Goal: Task Accomplishment & Management: Manage account settings

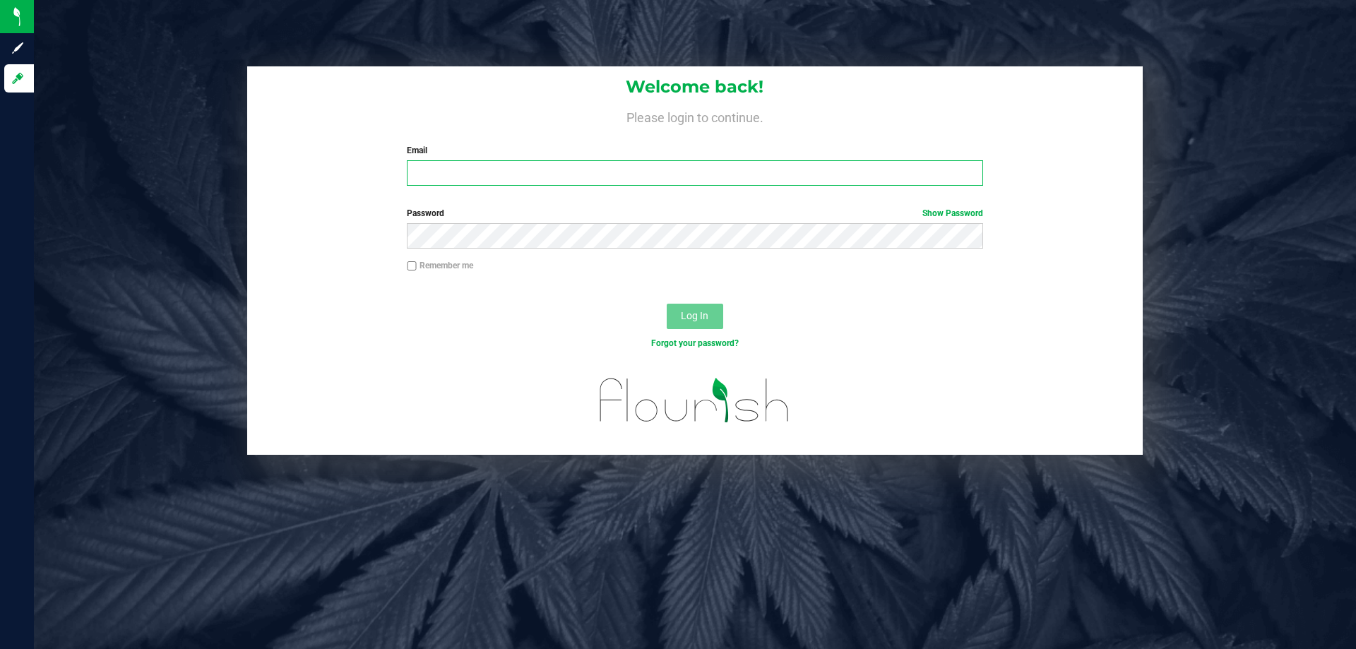
click at [482, 172] on input "Email" at bounding box center [695, 172] width 576 height 25
type input "smaileoi@liveparallel.com"
click at [667, 304] on button "Log In" at bounding box center [695, 316] width 56 height 25
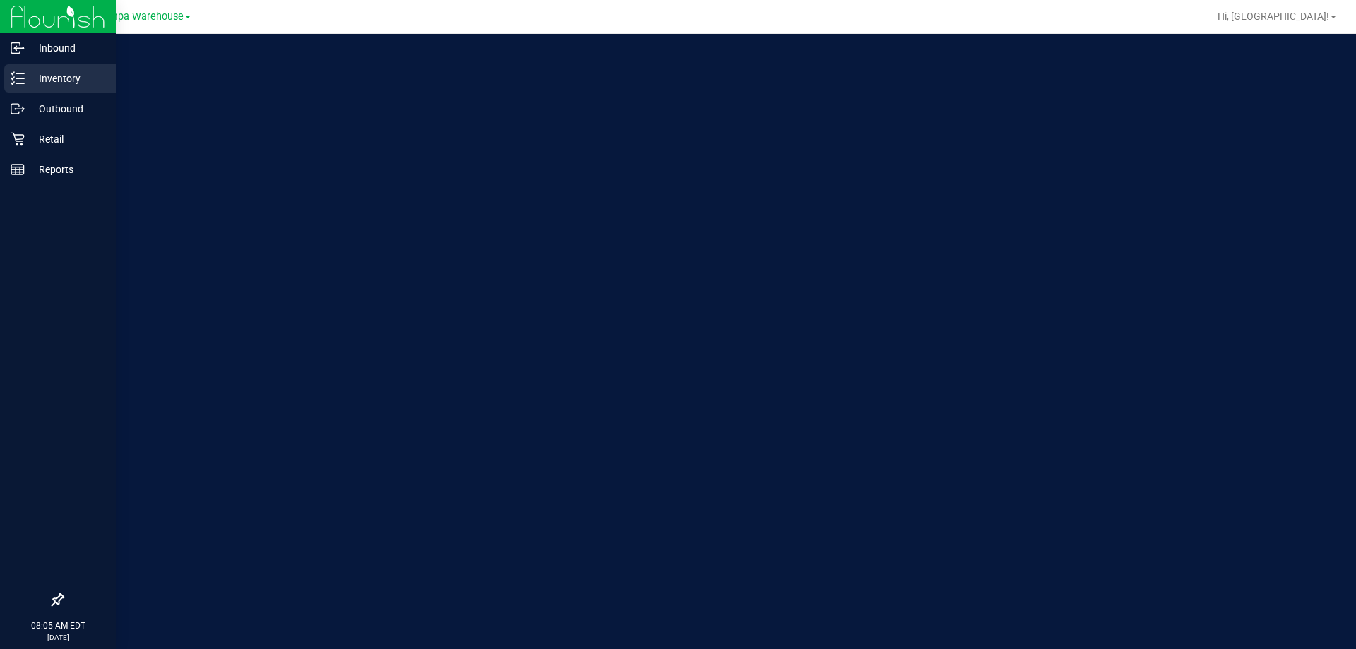
click at [41, 75] on p "Inventory" at bounding box center [67, 78] width 85 height 17
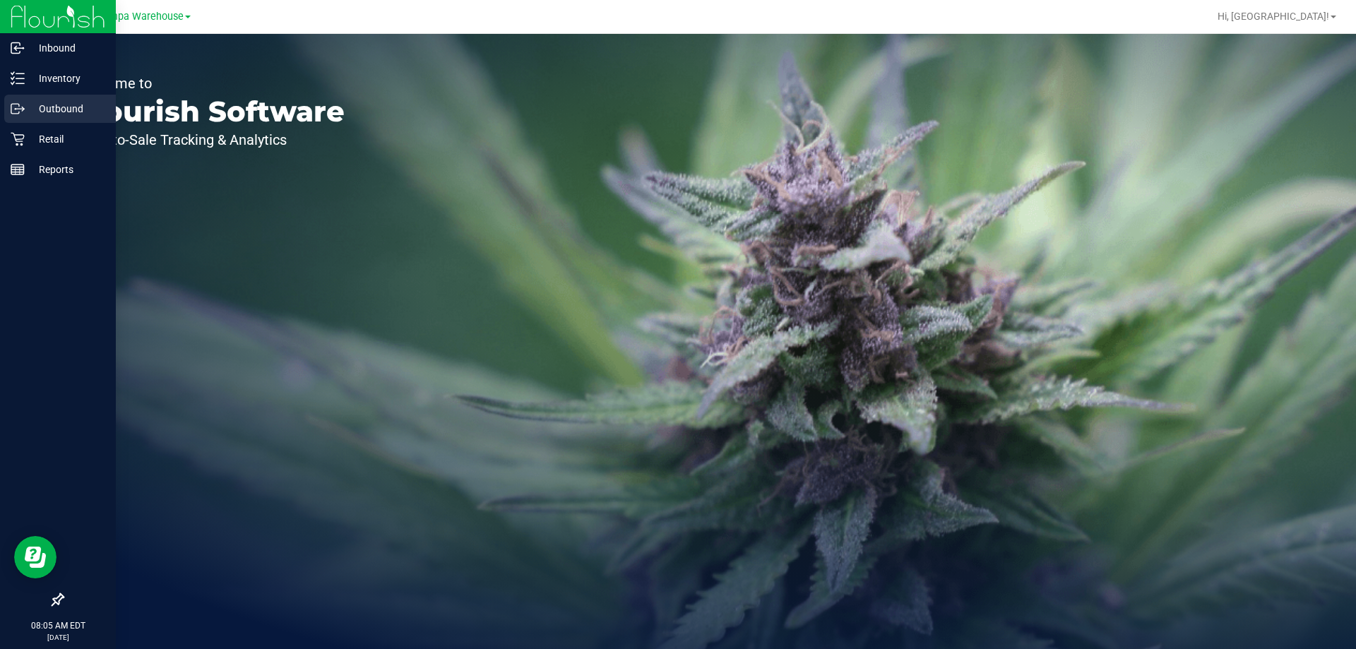
click at [50, 111] on p "Outbound" at bounding box center [67, 108] width 85 height 17
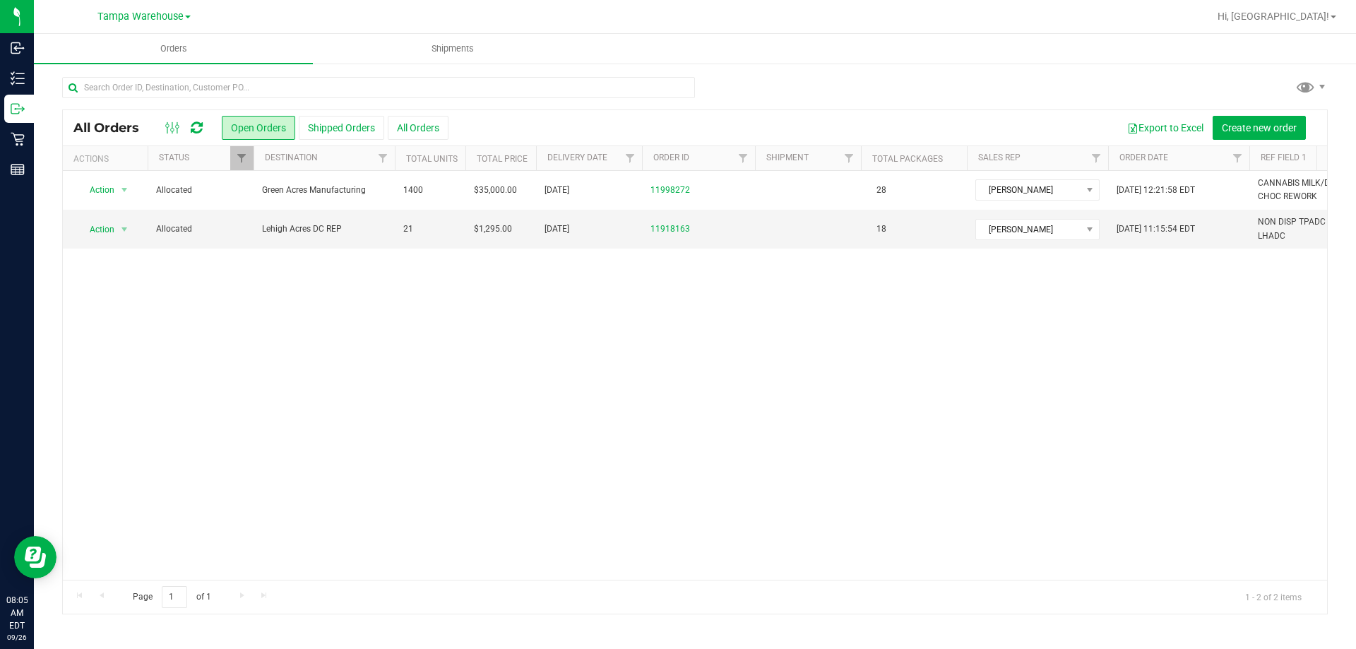
click at [194, 124] on icon at bounding box center [197, 128] width 12 height 14
click at [224, 390] on div "Action Action Cancel order Clone order Edit order Mark as fully paid Order audi…" at bounding box center [695, 375] width 1264 height 409
drag, startPoint x: 166, startPoint y: 287, endPoint x: 150, endPoint y: 312, distance: 29.2
click at [195, 137] on div "All Orders Open Orders Shipped Orders All Orders Export to Excel Create new ord…" at bounding box center [695, 127] width 1264 height 35
click at [197, 128] on icon at bounding box center [197, 128] width 12 height 14
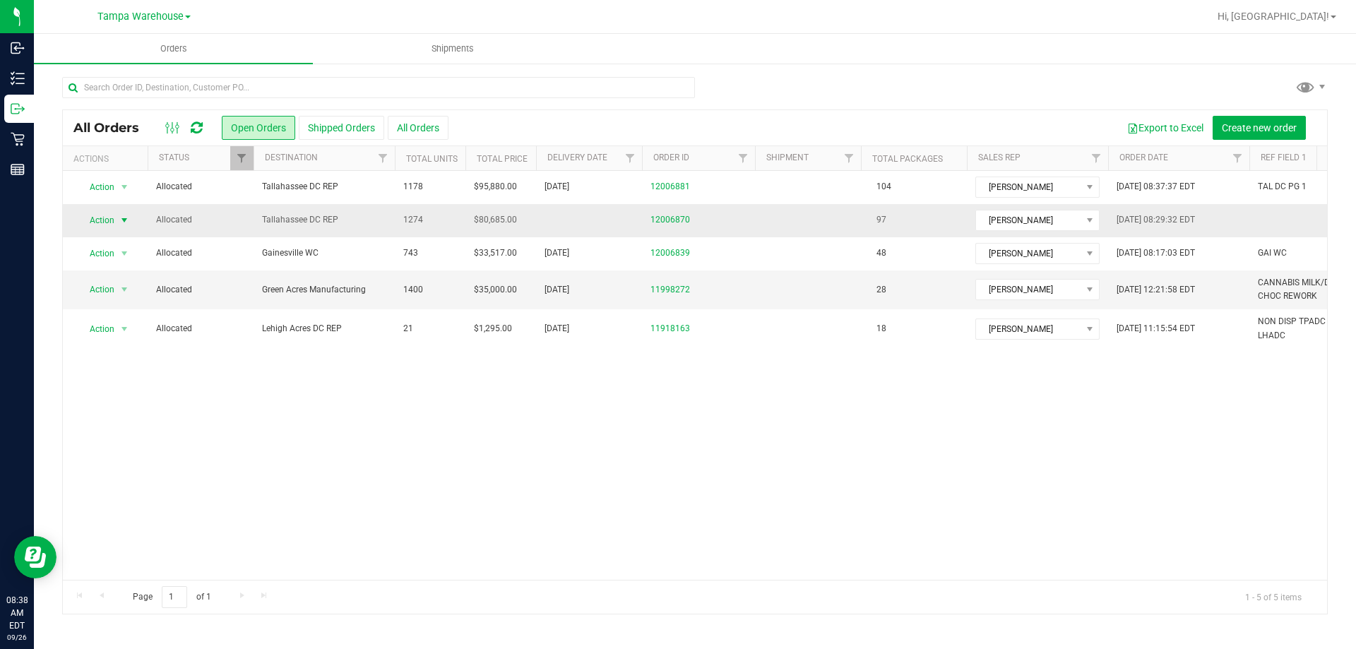
click at [112, 216] on span "Action" at bounding box center [96, 220] width 38 height 20
click at [109, 287] on li "Edit order" at bounding box center [131, 285] width 106 height 21
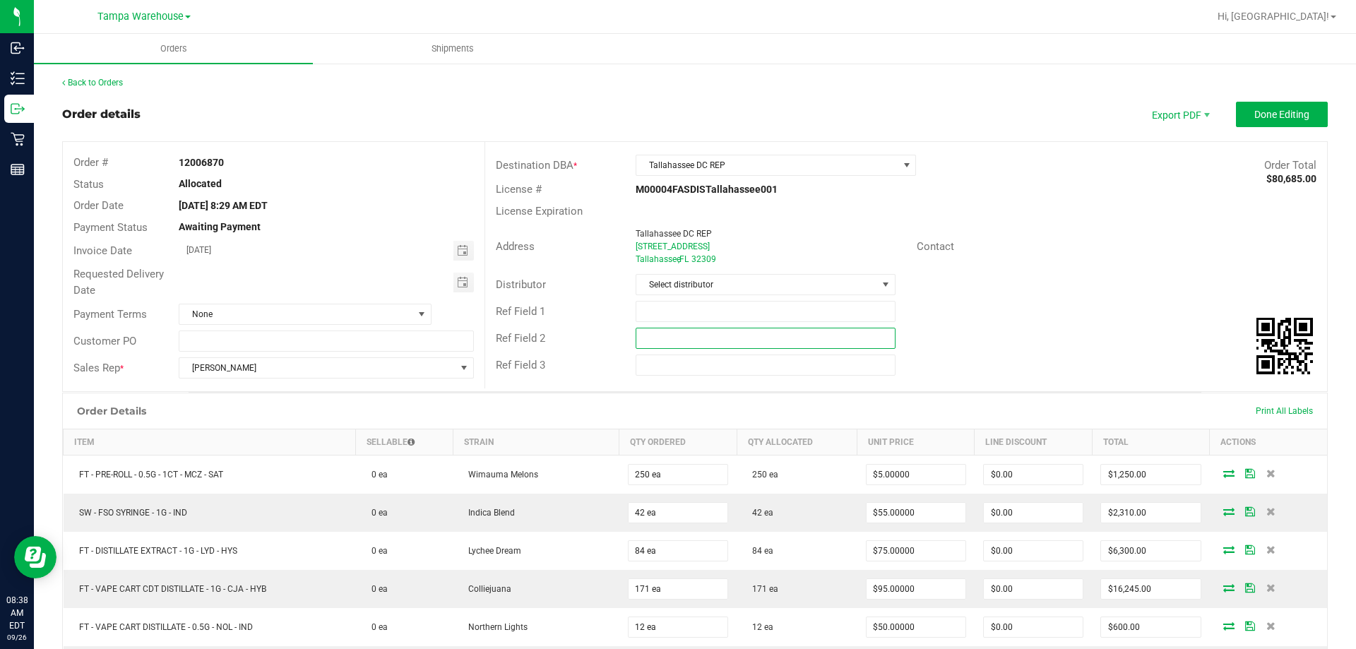
click at [822, 338] on input "text" at bounding box center [765, 338] width 259 height 21
paste input "100007526"
click at [778, 314] on input "text" at bounding box center [765, 311] width 259 height 21
click at [730, 340] on input "100007526" at bounding box center [765, 338] width 259 height 21
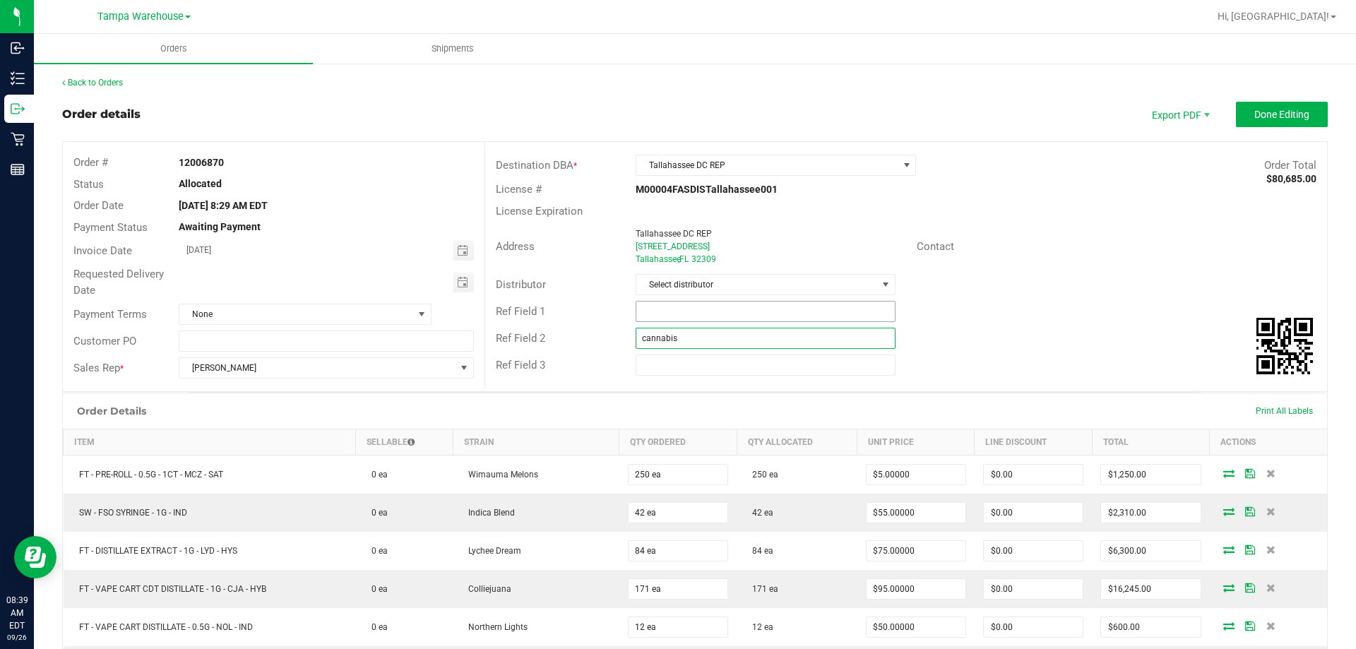
type input "cannabis"
click at [754, 314] on input "text" at bounding box center [765, 311] width 259 height 21
type input "TAL DC PG2"
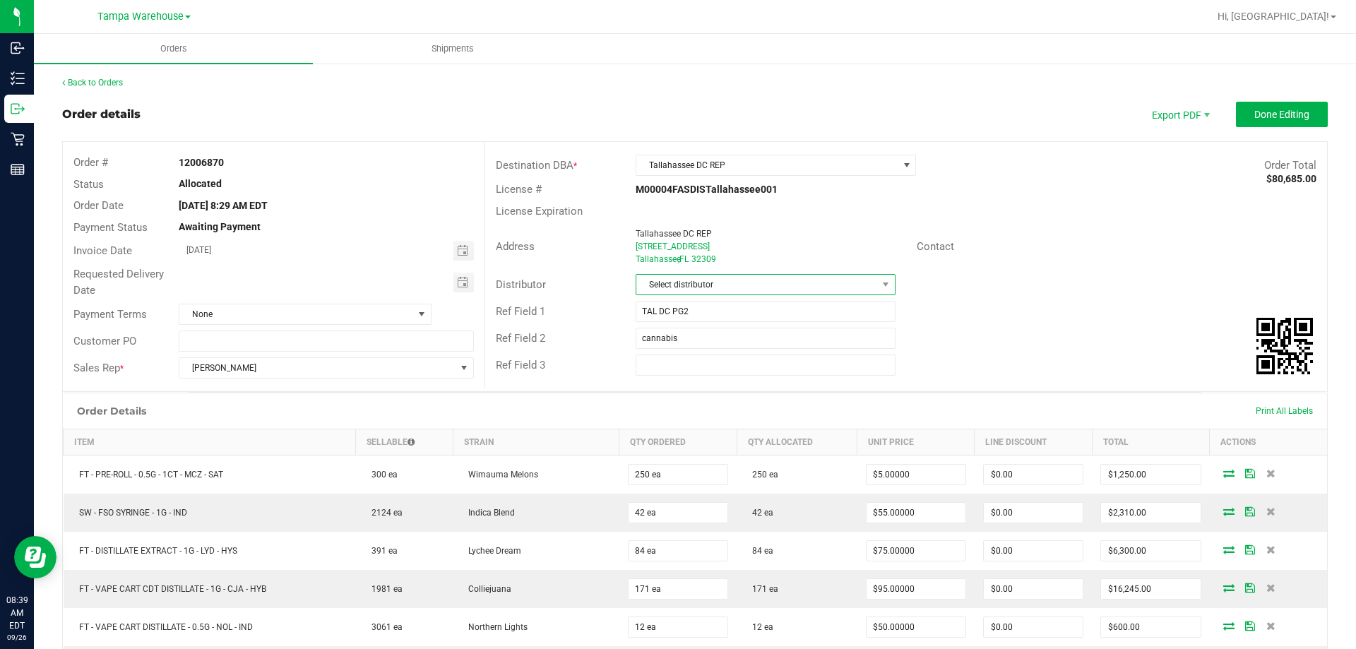
click at [762, 285] on span "Select distributor" at bounding box center [756, 285] width 240 height 20
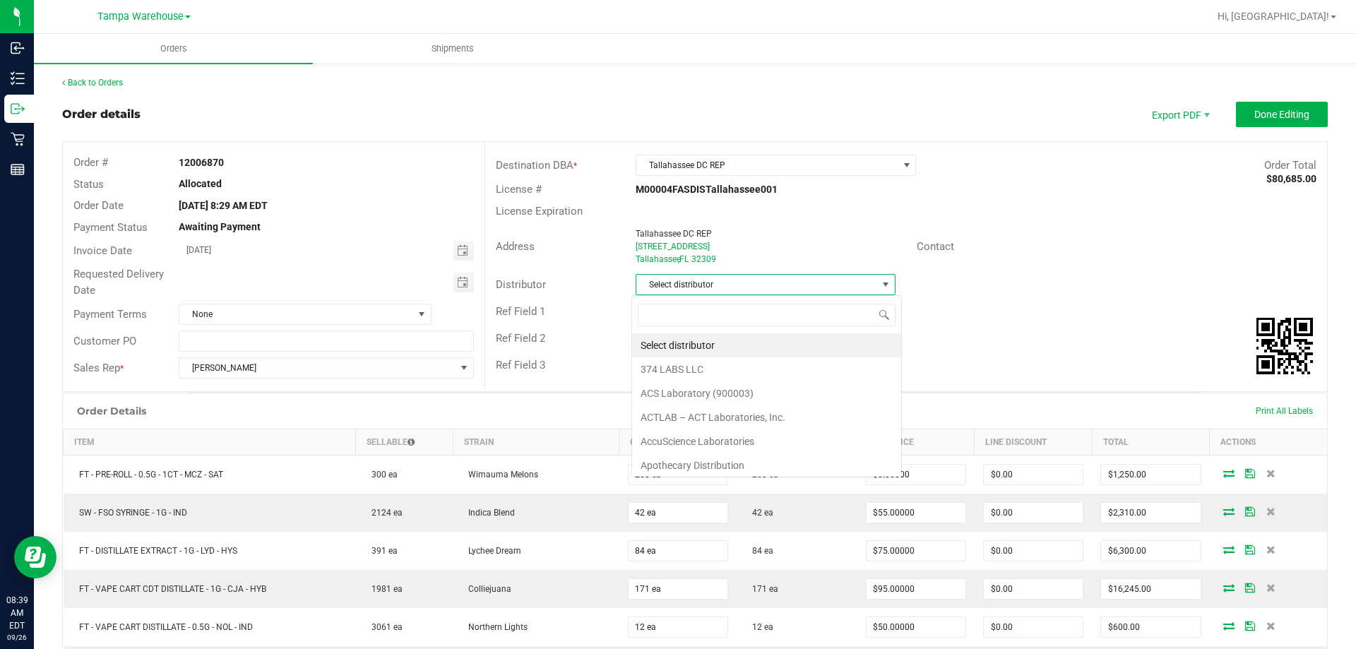
scroll to position [21, 257]
type input "TAM"
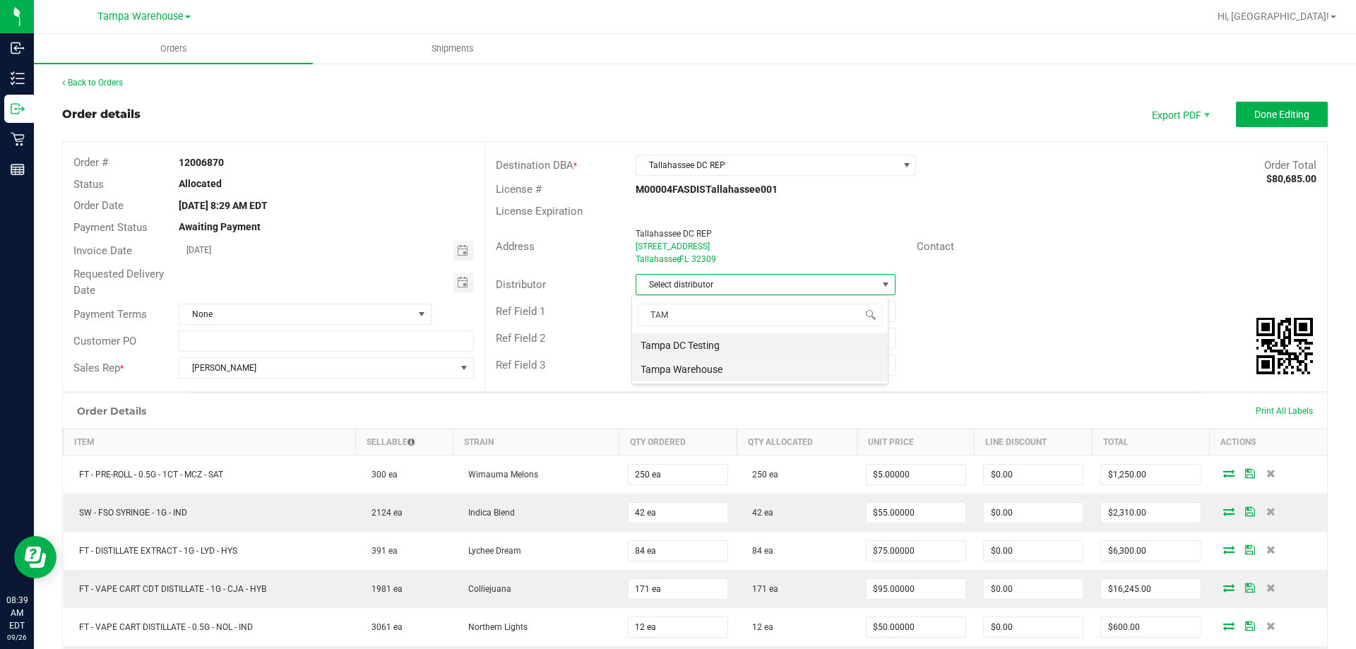
click at [695, 370] on li "Tampa Warehouse" at bounding box center [760, 369] width 256 height 24
click at [462, 282] on span "Toggle calendar" at bounding box center [462, 282] width 11 height 11
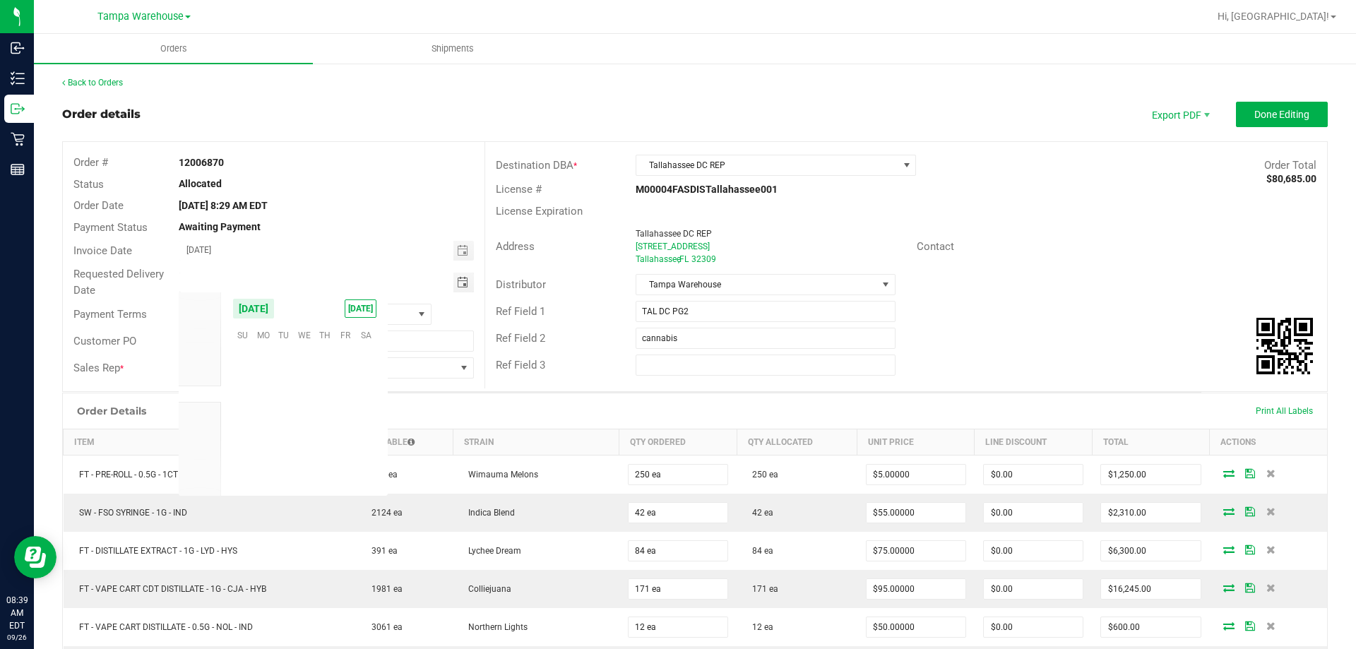
scroll to position [229031, 0]
click at [345, 419] on span "26" at bounding box center [345, 421] width 20 height 22
type input "[DATE]"
click at [1254, 114] on span "Done Editing" at bounding box center [1281, 114] width 55 height 11
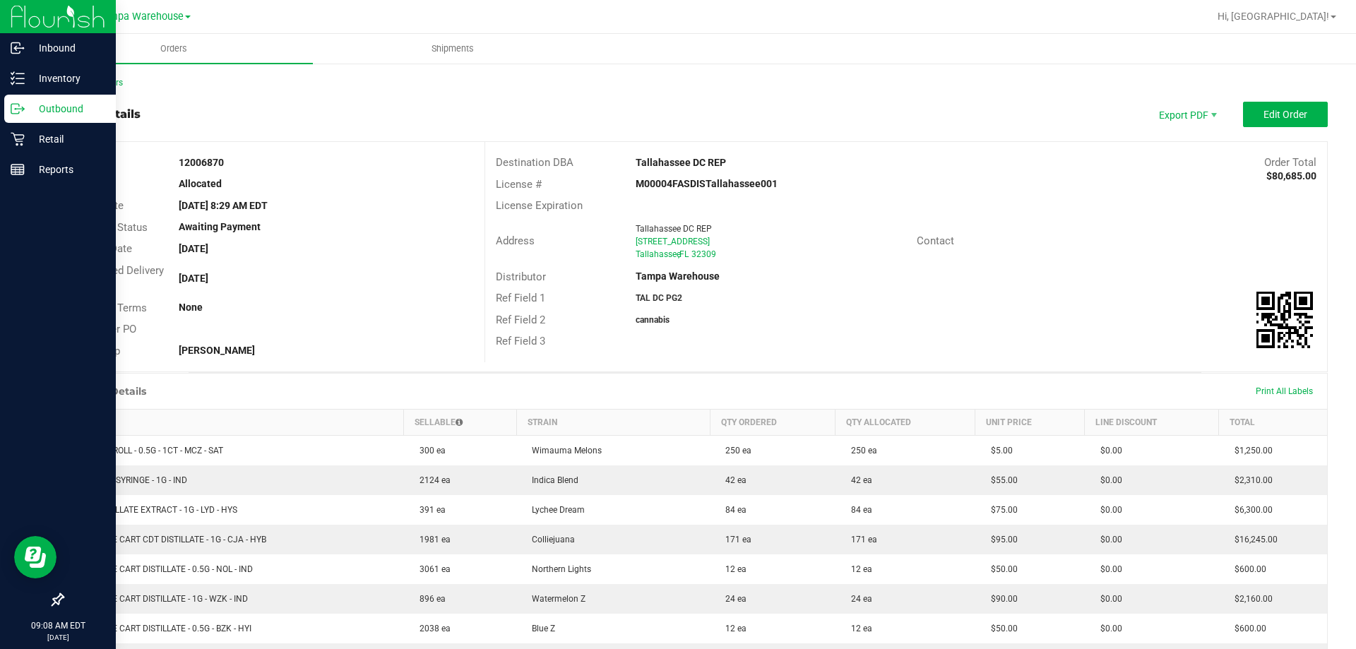
click at [16, 109] on icon at bounding box center [18, 109] width 14 height 14
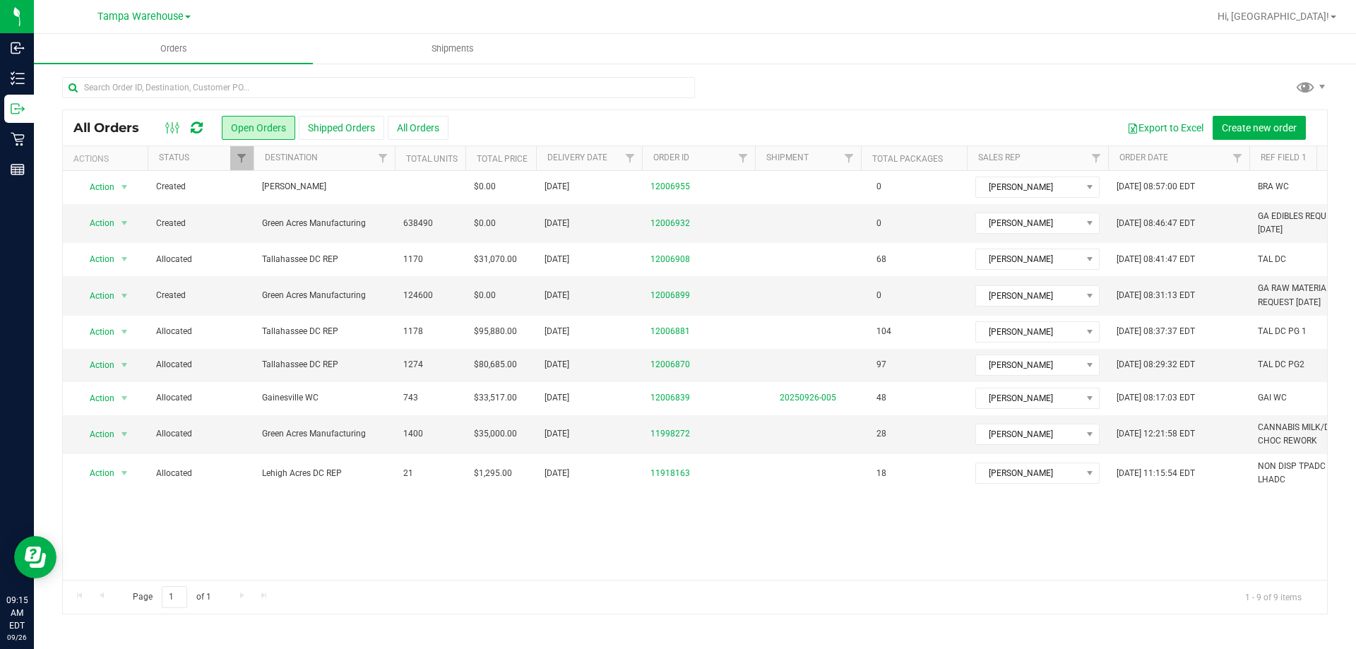
click at [196, 129] on icon at bounding box center [197, 128] width 12 height 14
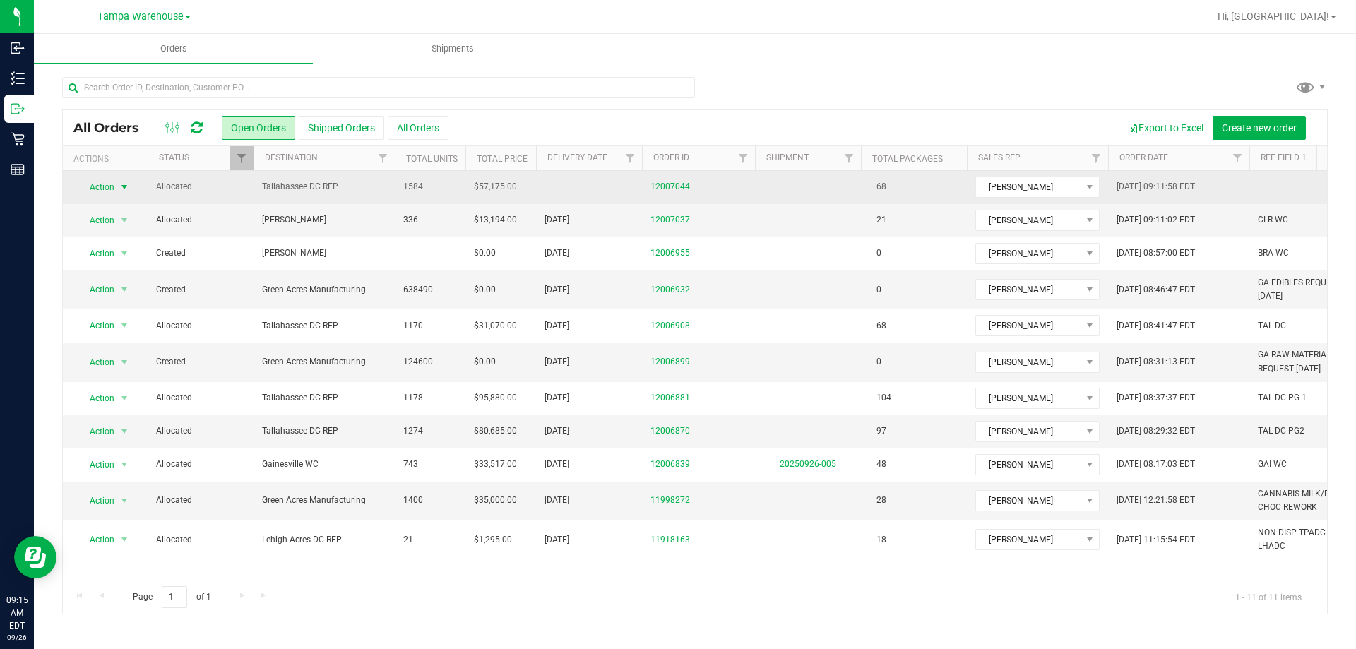
click at [116, 190] on span "select" at bounding box center [125, 187] width 18 height 20
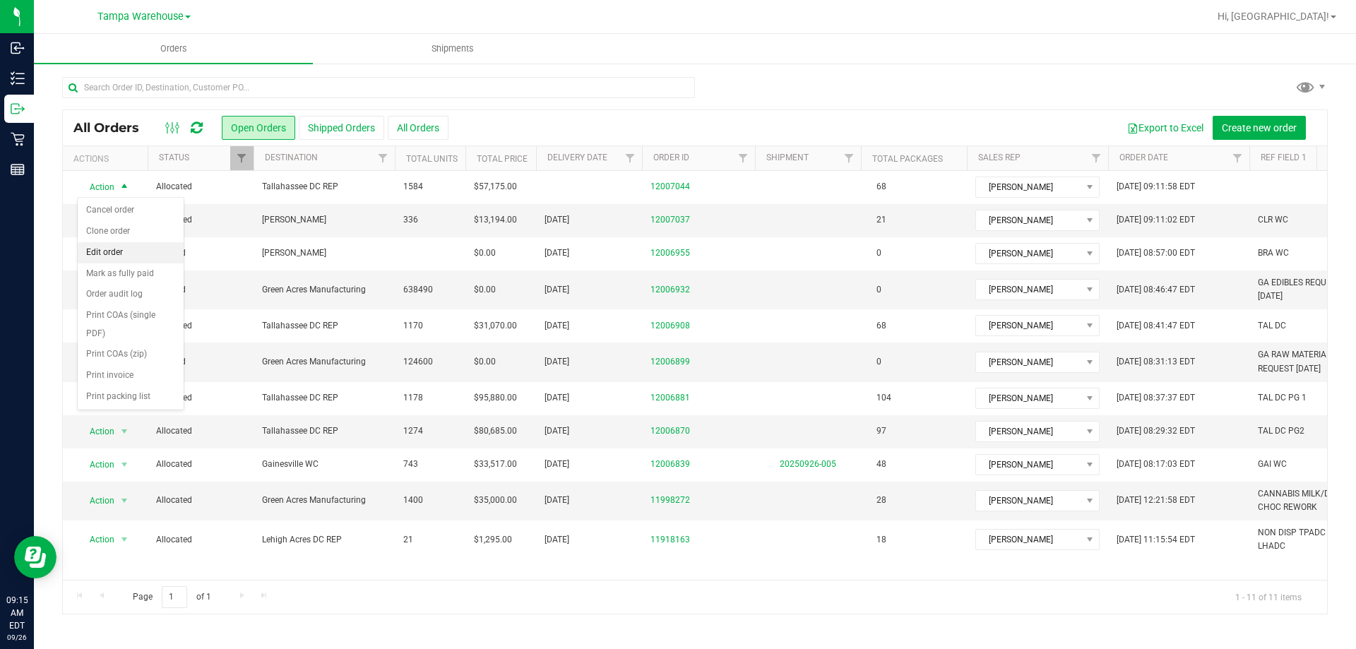
click at [119, 251] on li "Edit order" at bounding box center [131, 252] width 106 height 21
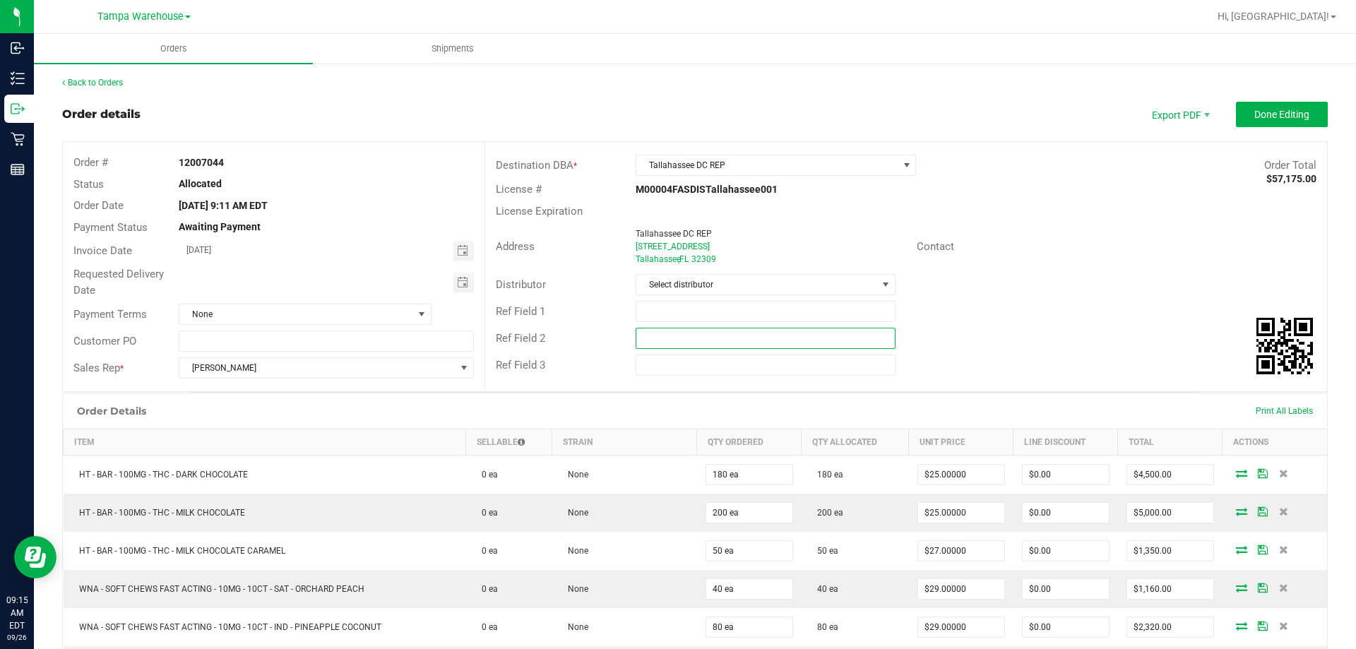
click at [684, 338] on input "text" at bounding box center [765, 338] width 259 height 21
paste input "100007526"
click at [688, 314] on input "text" at bounding box center [765, 311] width 259 height 21
click at [682, 337] on input "100007526" at bounding box center [765, 338] width 259 height 21
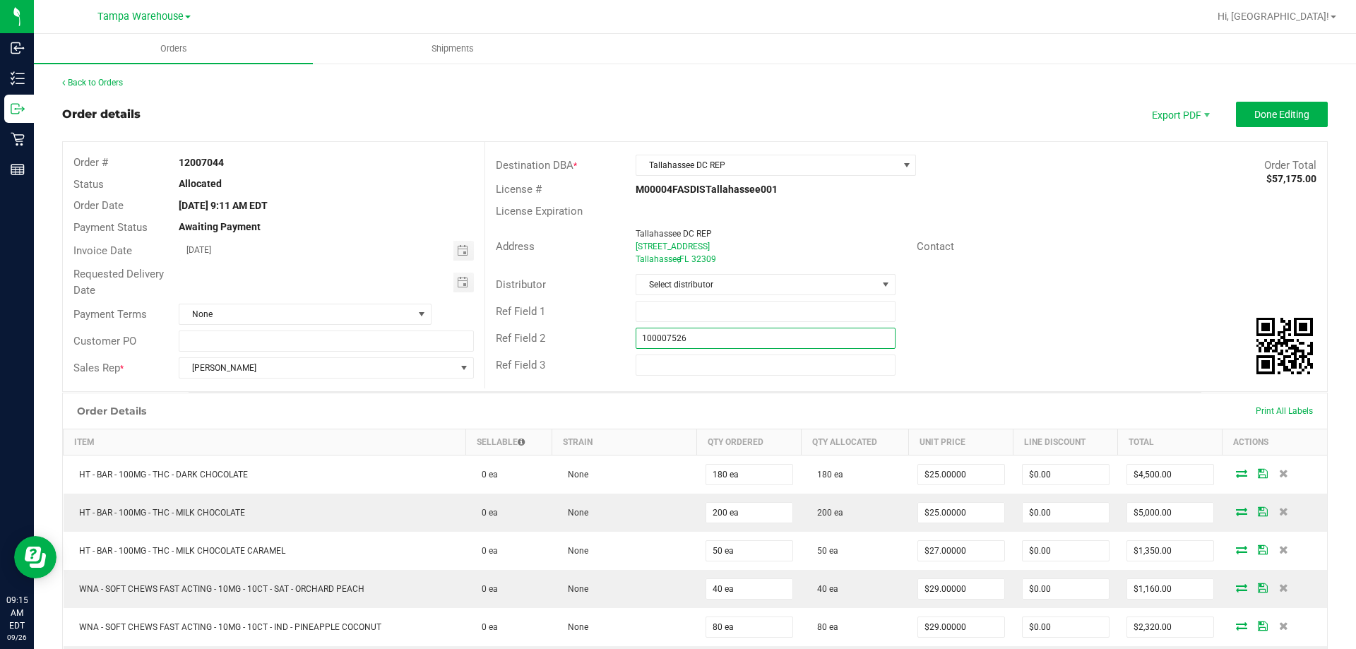
click at [682, 337] on input "100007526" at bounding box center [765, 338] width 259 height 21
click at [708, 332] on input "cannabis" at bounding box center [765, 338] width 259 height 21
type input "cannabis"
click at [684, 300] on div "Ref Field 1" at bounding box center [906, 311] width 842 height 27
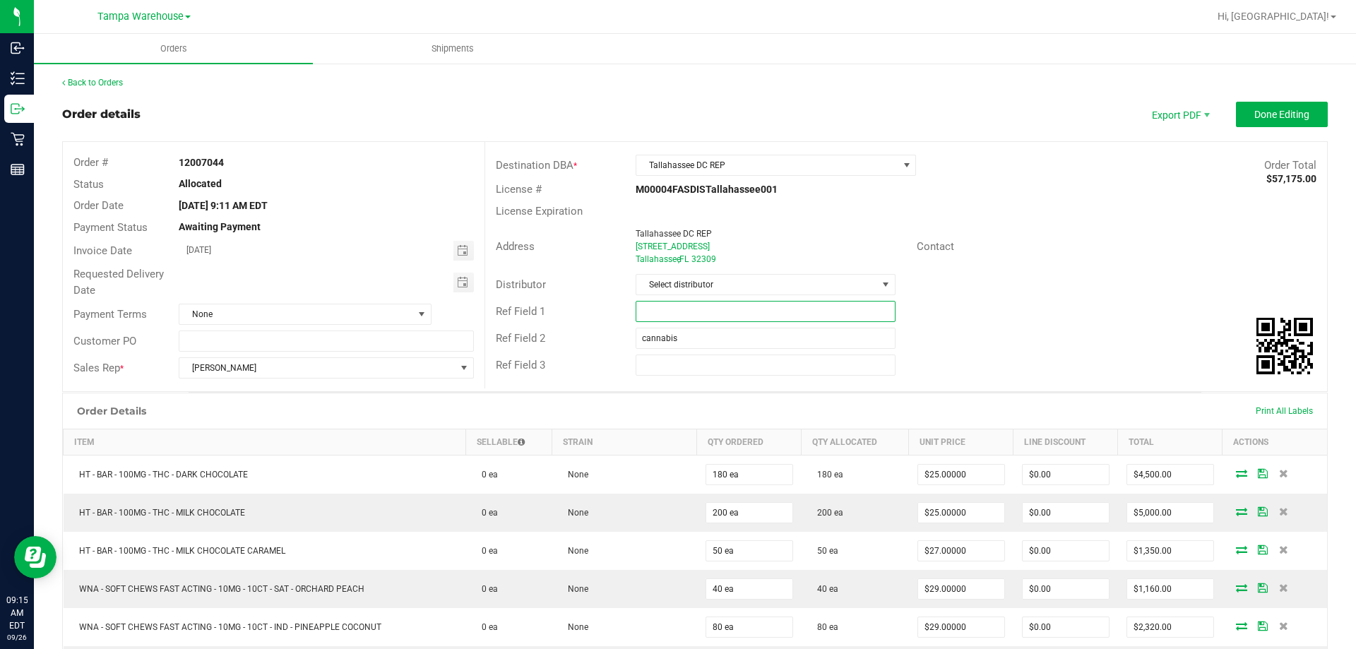
click at [682, 316] on input "text" at bounding box center [765, 311] width 259 height 21
type input "TAL DC PG4"
click at [730, 287] on span "Select distributor" at bounding box center [756, 285] width 240 height 20
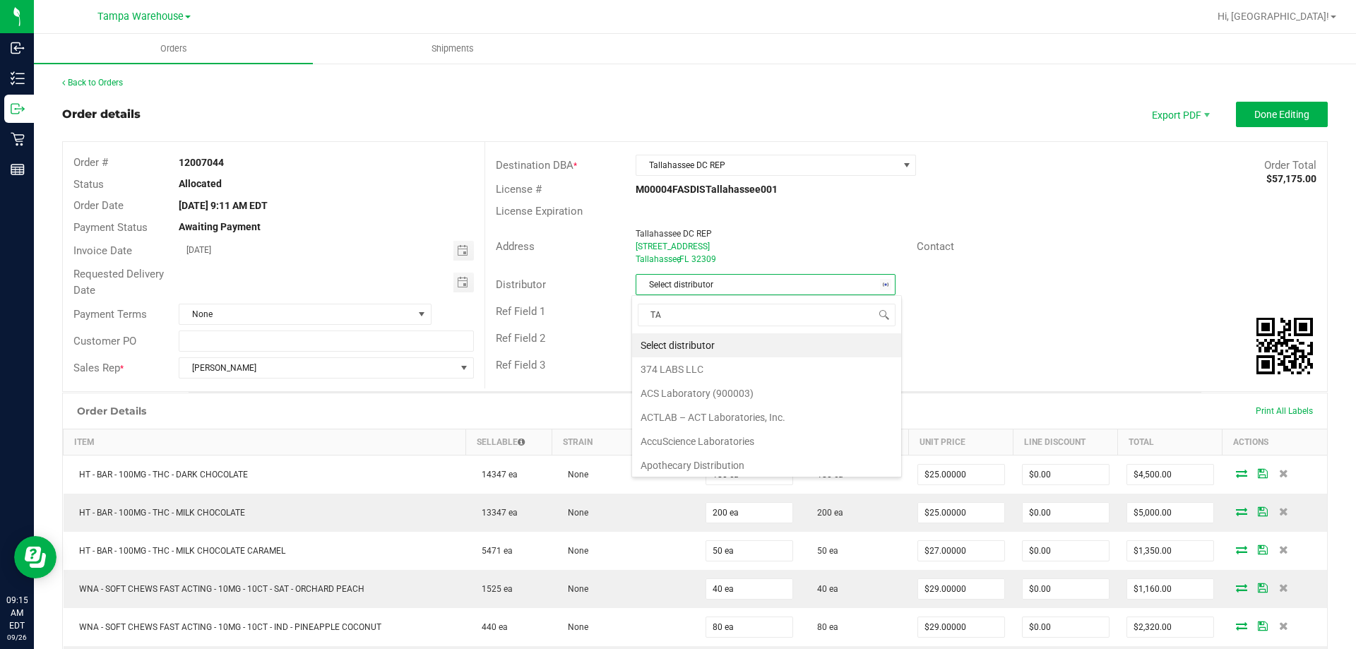
scroll to position [21, 257]
type input "TAM"
click at [661, 365] on li "Tampa Warehouse" at bounding box center [760, 369] width 256 height 24
click at [457, 282] on span "Toggle calendar" at bounding box center [462, 282] width 11 height 11
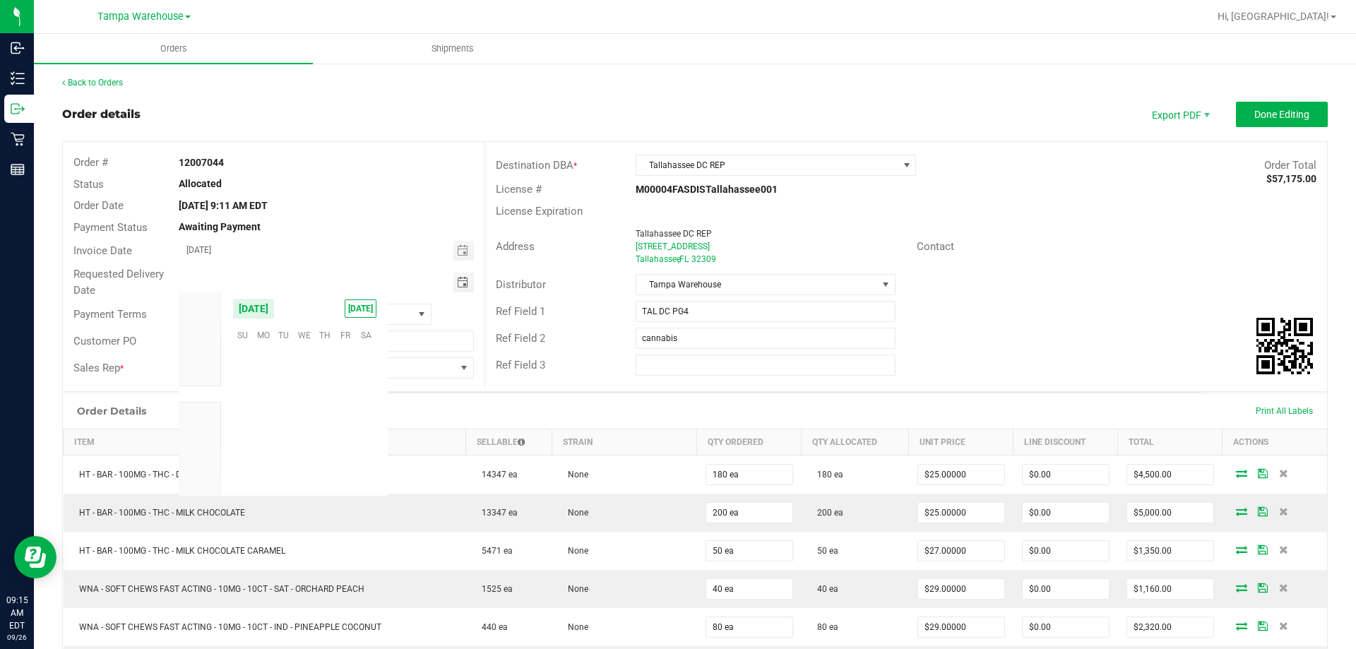
scroll to position [229031, 0]
click at [342, 420] on span "26" at bounding box center [345, 421] width 20 height 22
type input "[DATE]"
click at [1263, 114] on span "Done Editing" at bounding box center [1281, 114] width 55 height 11
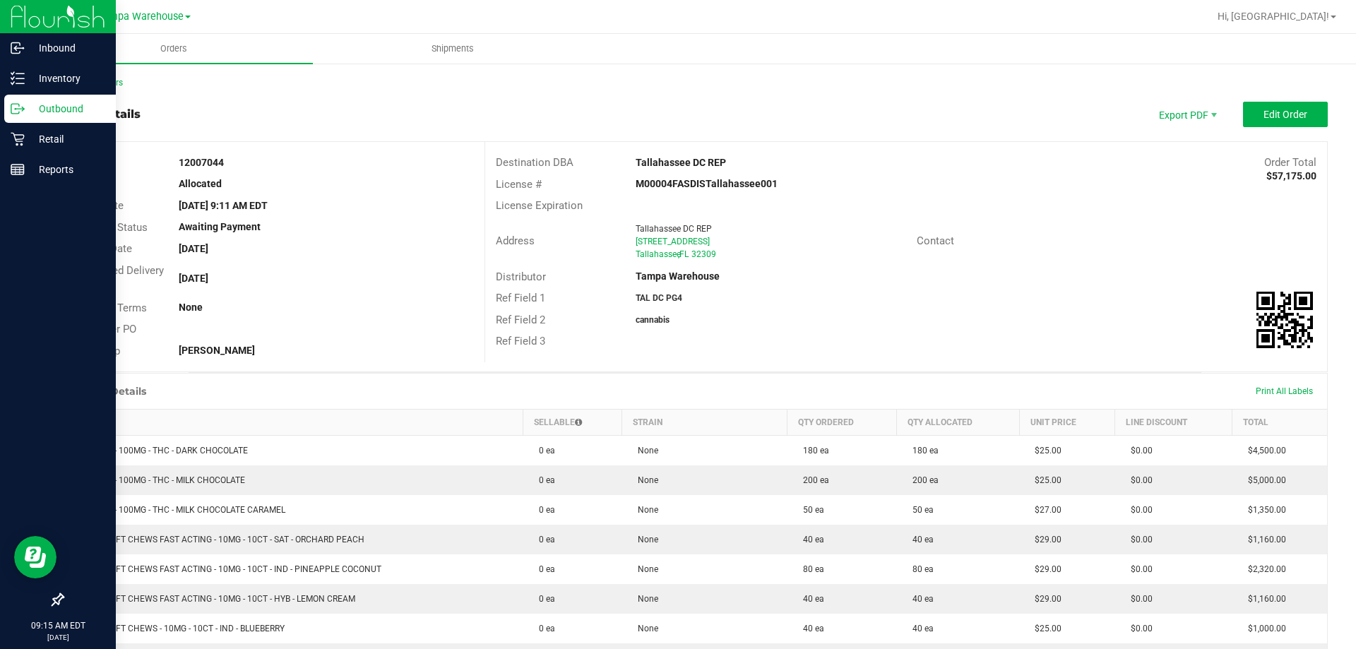
click at [27, 107] on p "Outbound" at bounding box center [67, 108] width 85 height 17
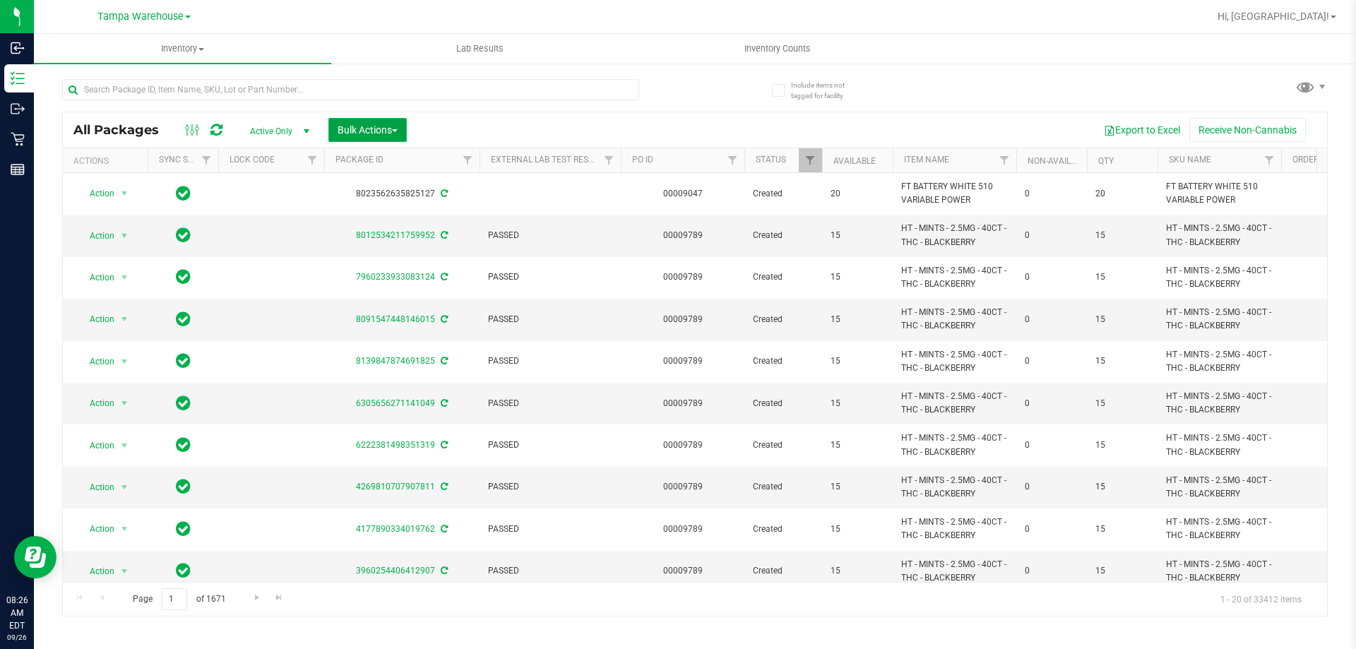
click at [369, 136] on button "Bulk Actions" at bounding box center [367, 130] width 78 height 24
click at [372, 165] on span "Add to outbound order" at bounding box center [385, 161] width 96 height 11
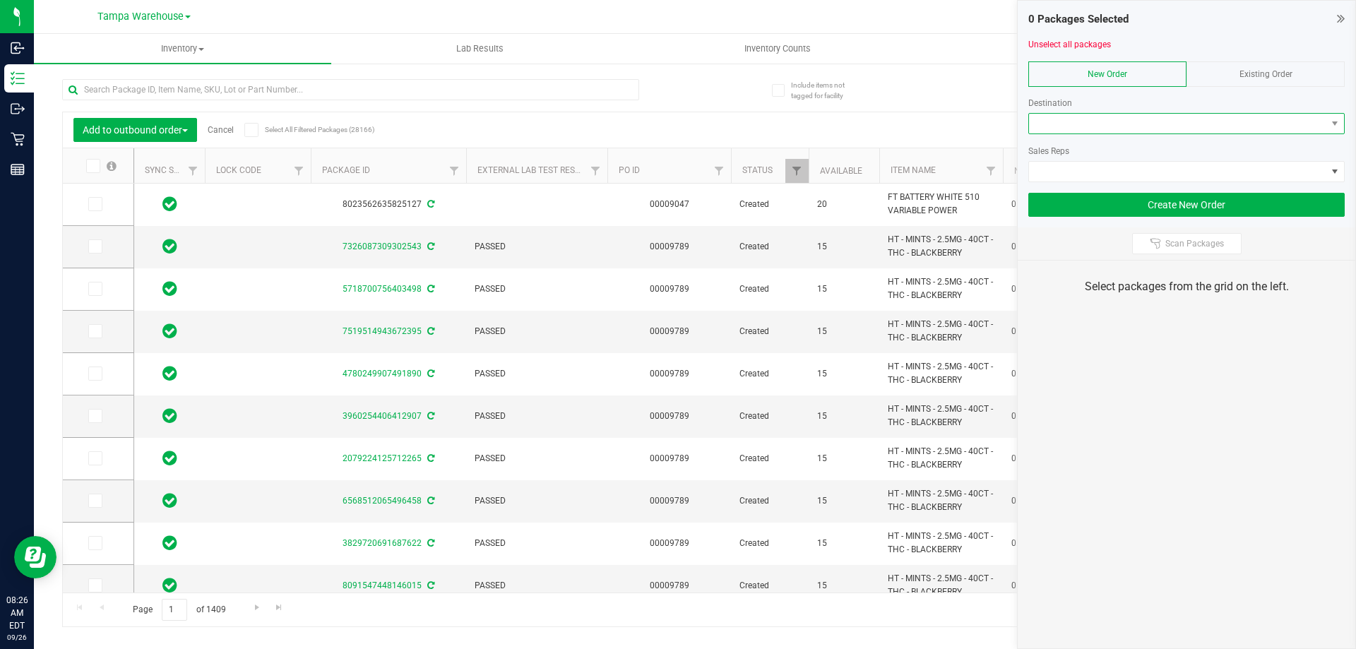
click at [1090, 117] on span at bounding box center [1177, 124] width 297 height 20
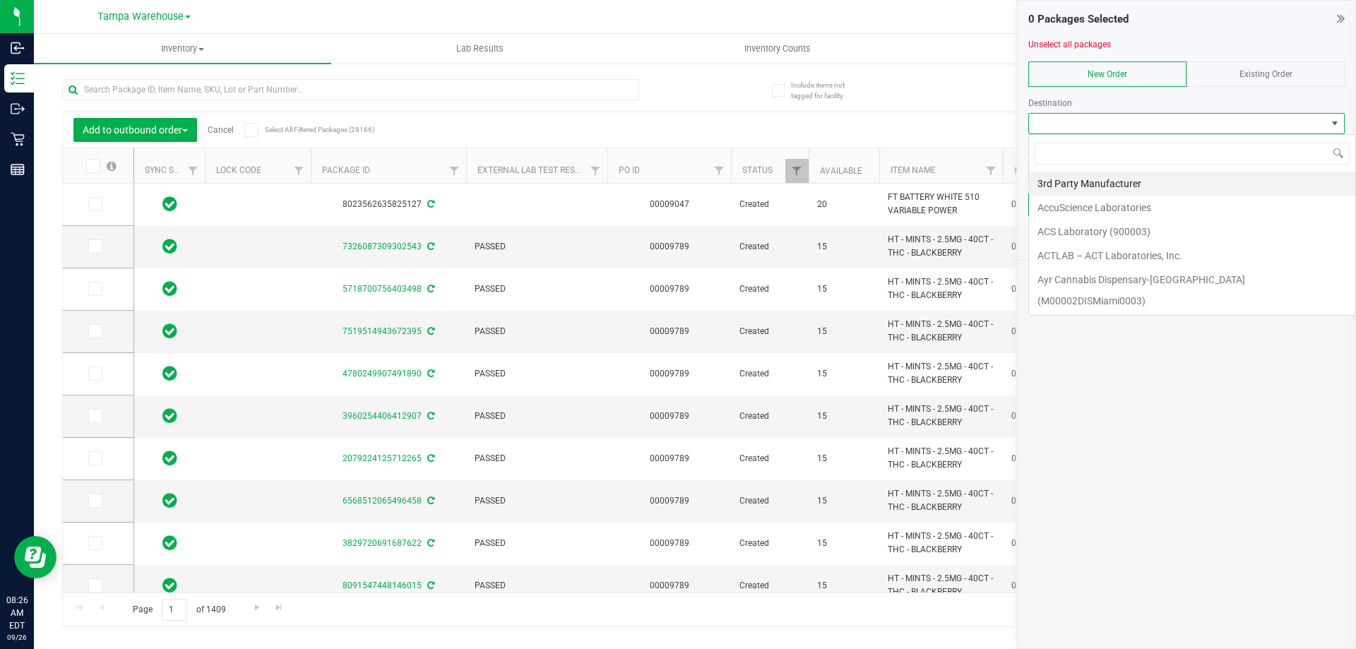
scroll to position [21, 316]
type input "tal"
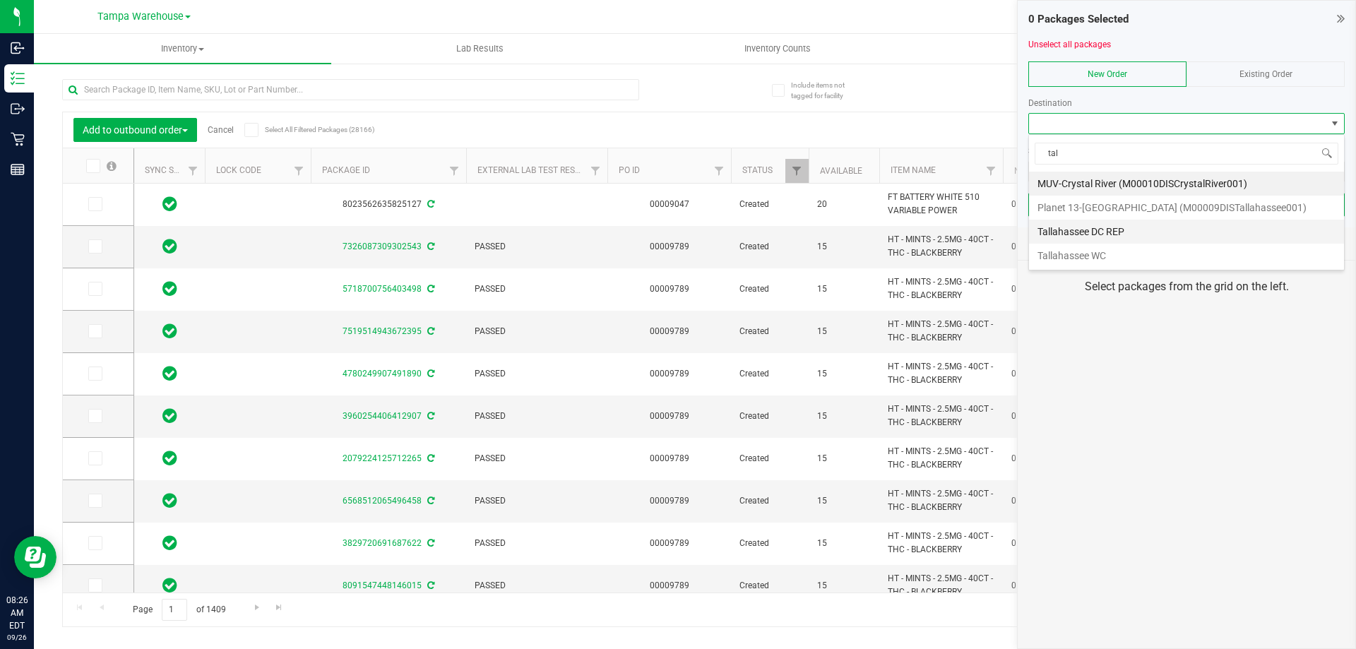
click at [1080, 237] on li "Tallahassee DC REP" at bounding box center [1186, 232] width 315 height 24
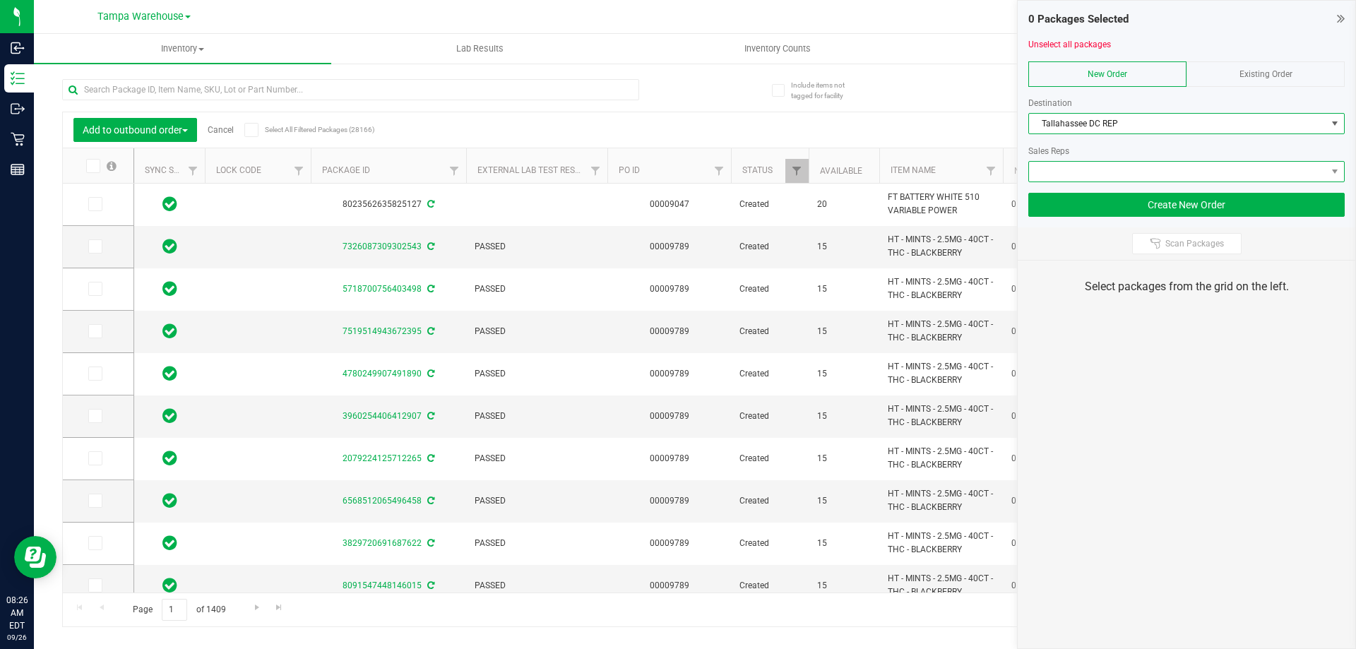
click at [1109, 165] on span at bounding box center [1177, 172] width 297 height 20
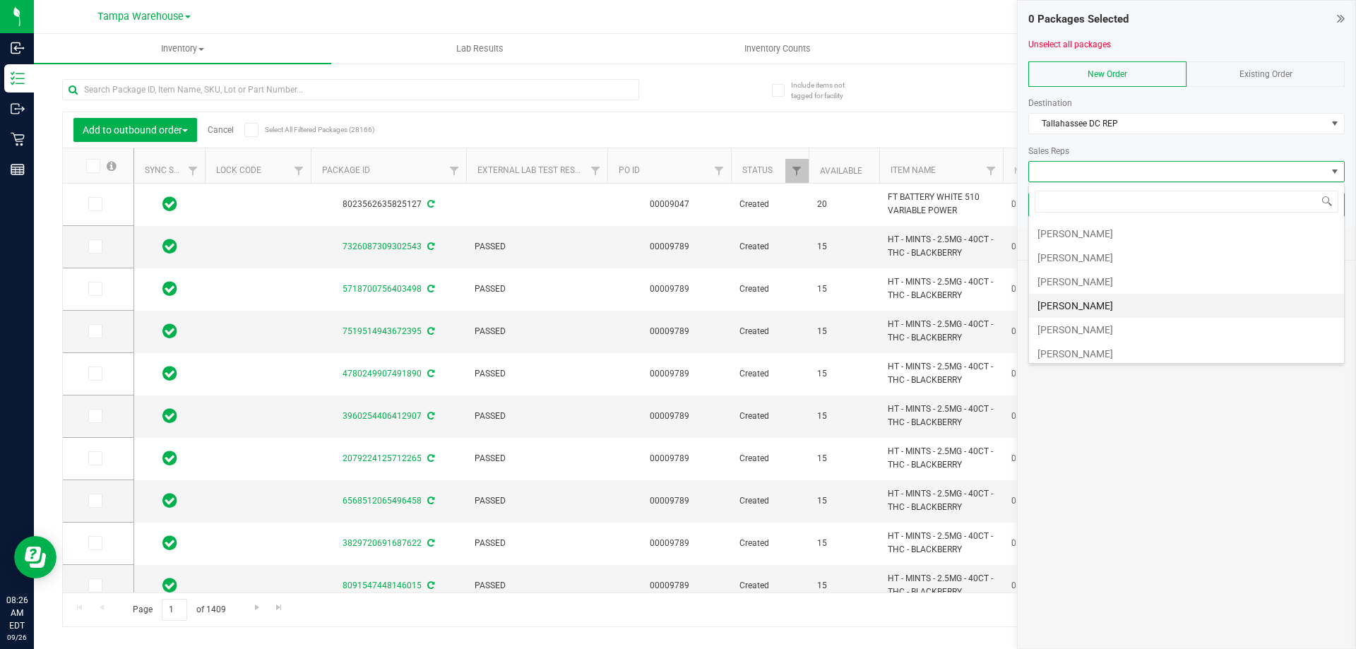
scroll to position [71, 0]
click at [1107, 311] on li "[PERSON_NAME]" at bounding box center [1186, 305] width 315 height 24
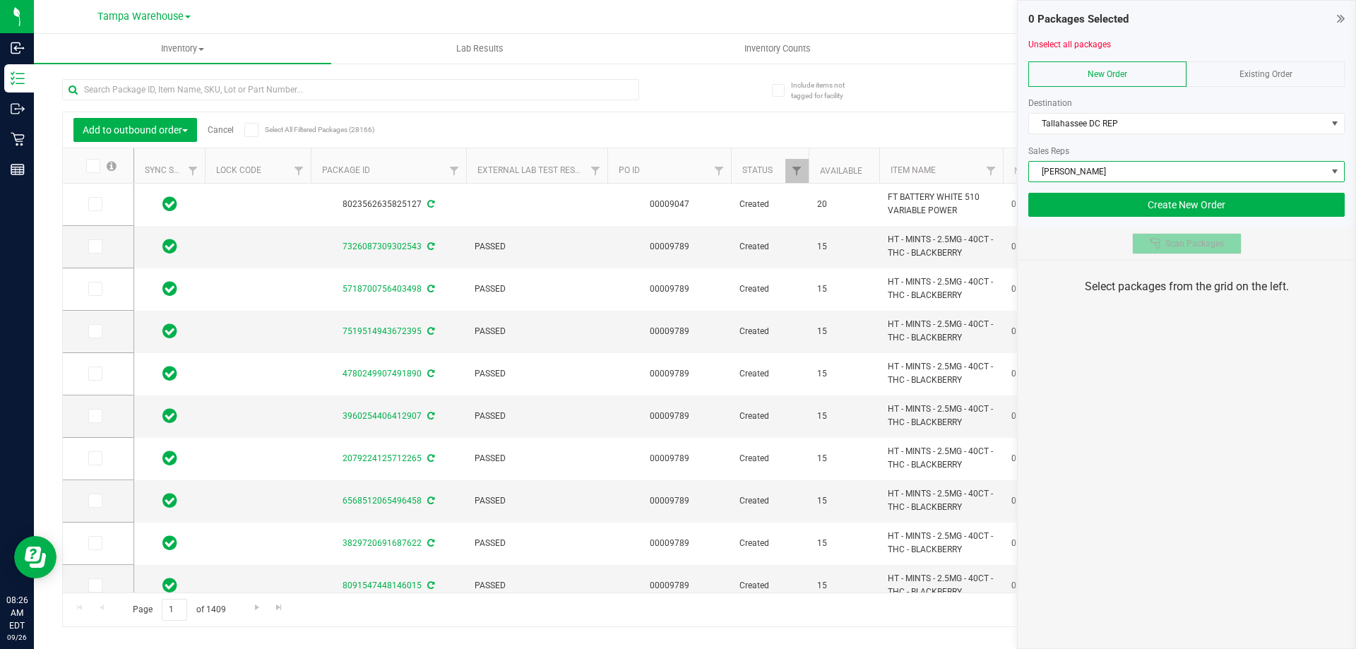
click at [1173, 251] on button "Scan Packages" at bounding box center [1186, 243] width 109 height 21
click at [1173, 321] on div "0 Packages Selected Unselect all packages New Order Existing Order Destination …" at bounding box center [1186, 324] width 339 height 649
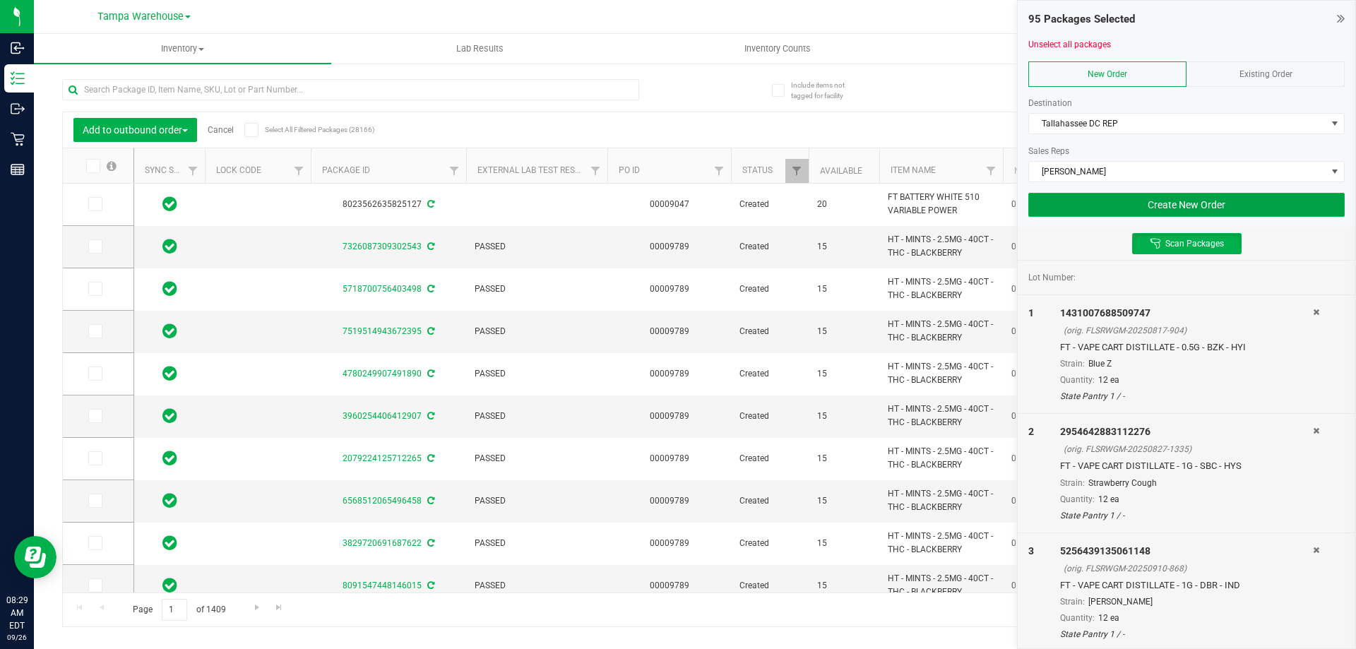
click at [1092, 206] on button "Create New Order" at bounding box center [1186, 205] width 316 height 24
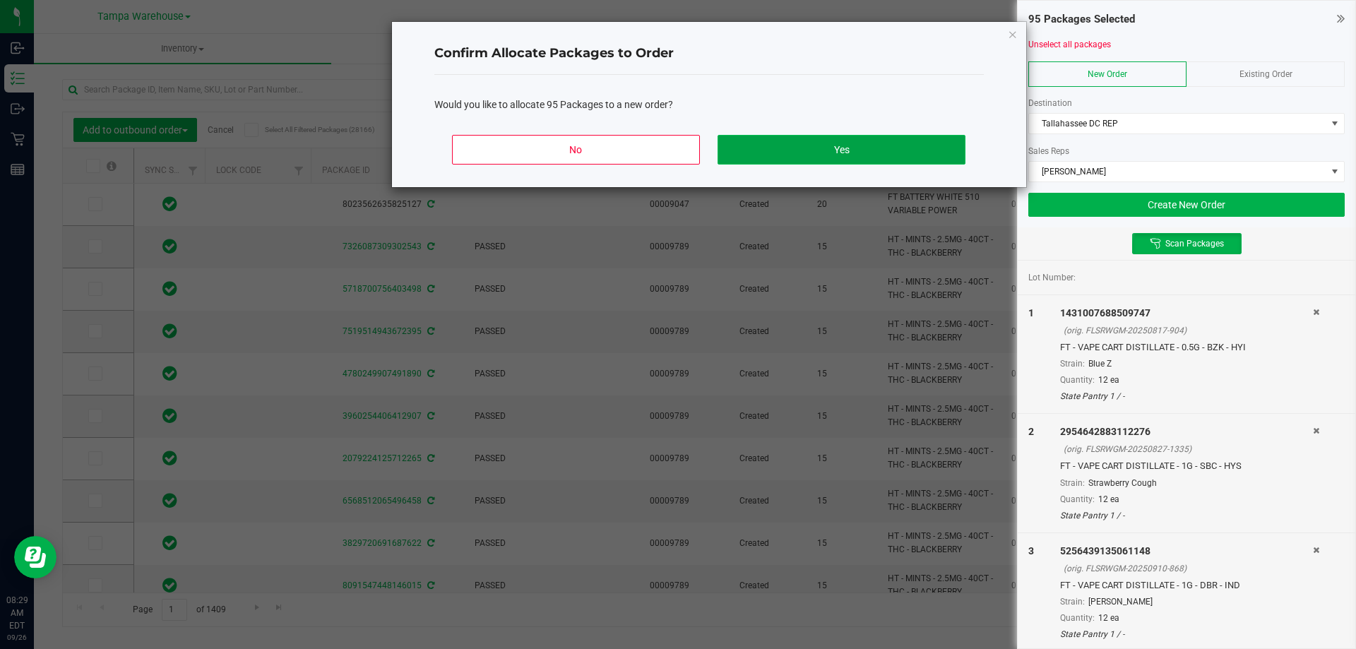
click at [936, 149] on button "Yes" at bounding box center [841, 150] width 247 height 30
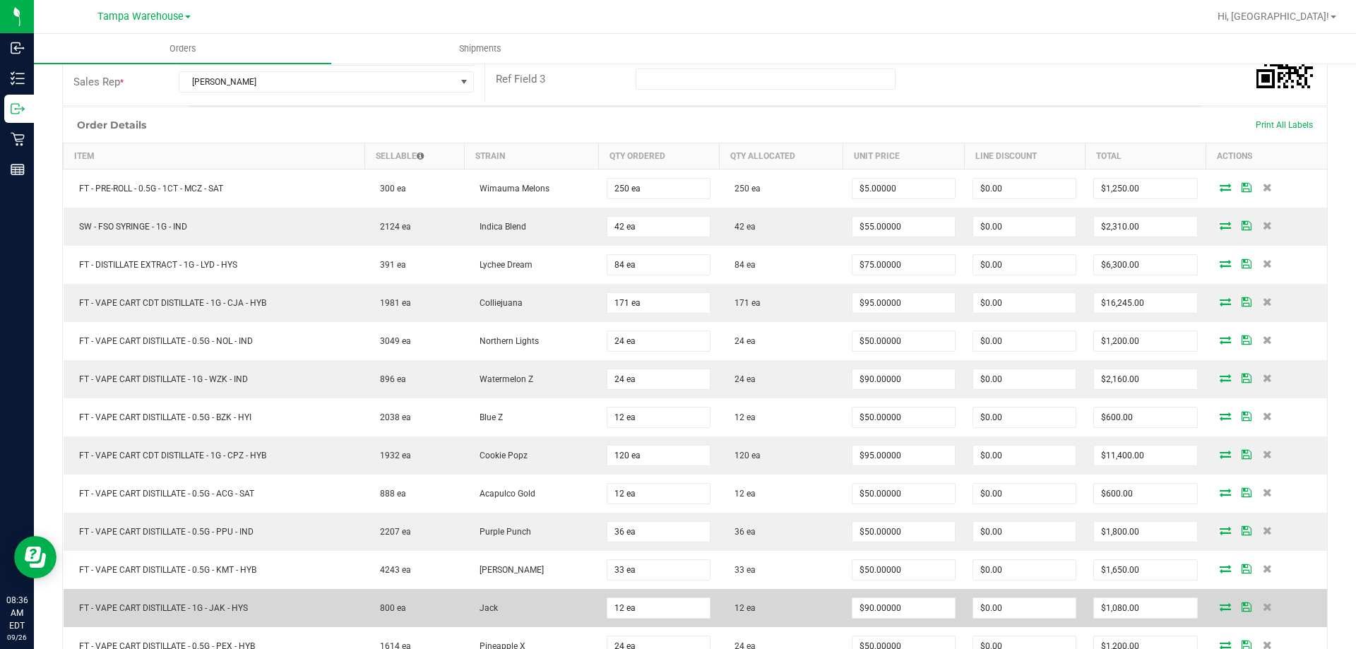
scroll to position [282, 0]
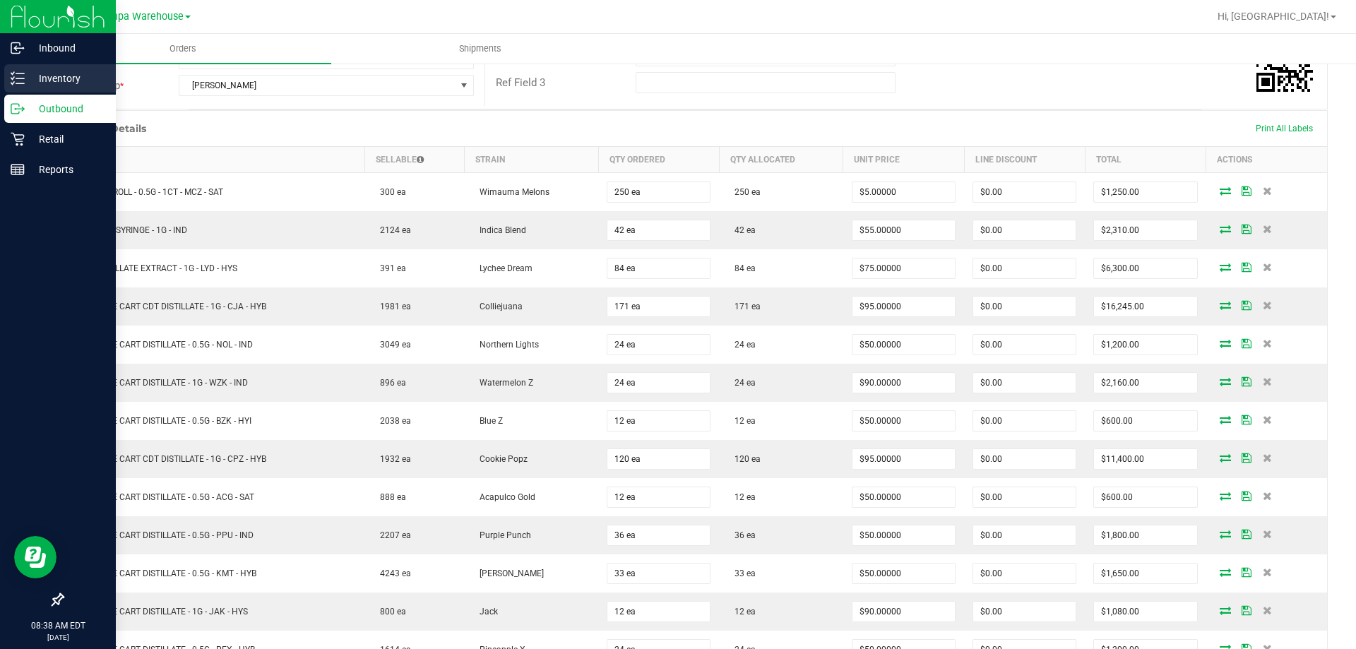
click at [32, 77] on p "Inventory" at bounding box center [67, 78] width 85 height 17
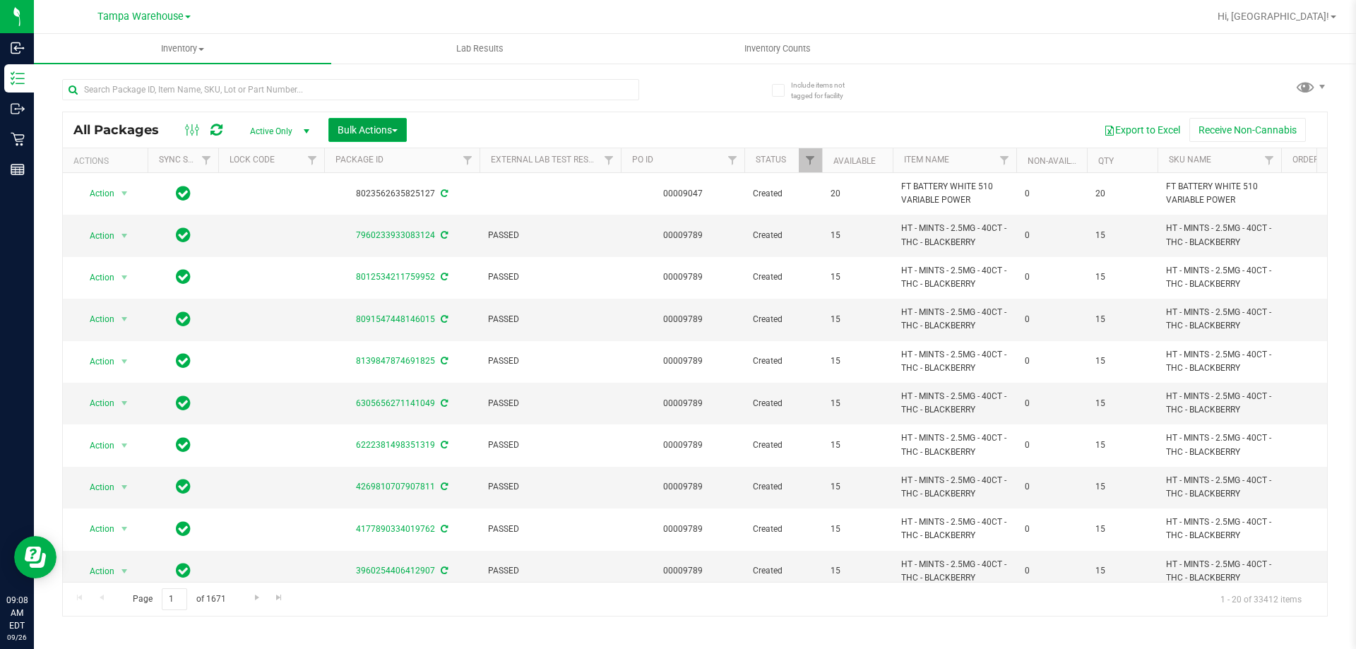
click at [379, 125] on span "Bulk Actions" at bounding box center [368, 129] width 60 height 11
click at [387, 163] on span "Add to outbound order" at bounding box center [385, 161] width 96 height 11
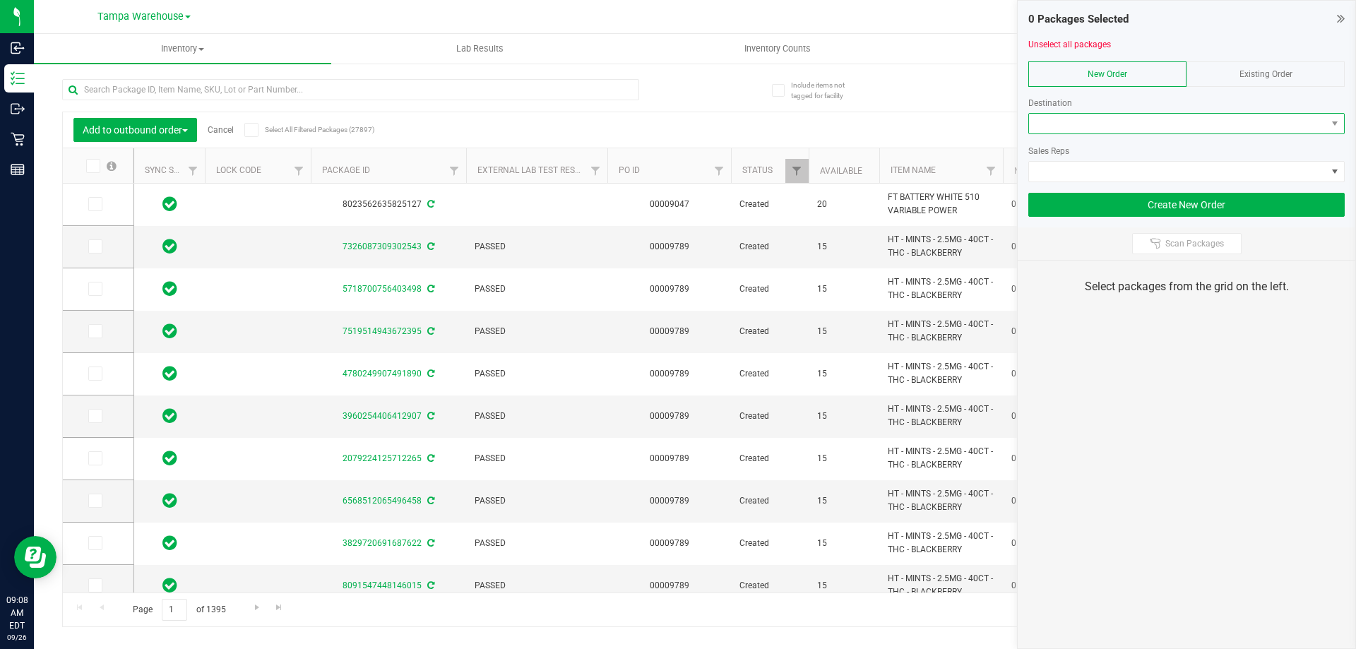
click at [1198, 129] on span at bounding box center [1177, 124] width 297 height 20
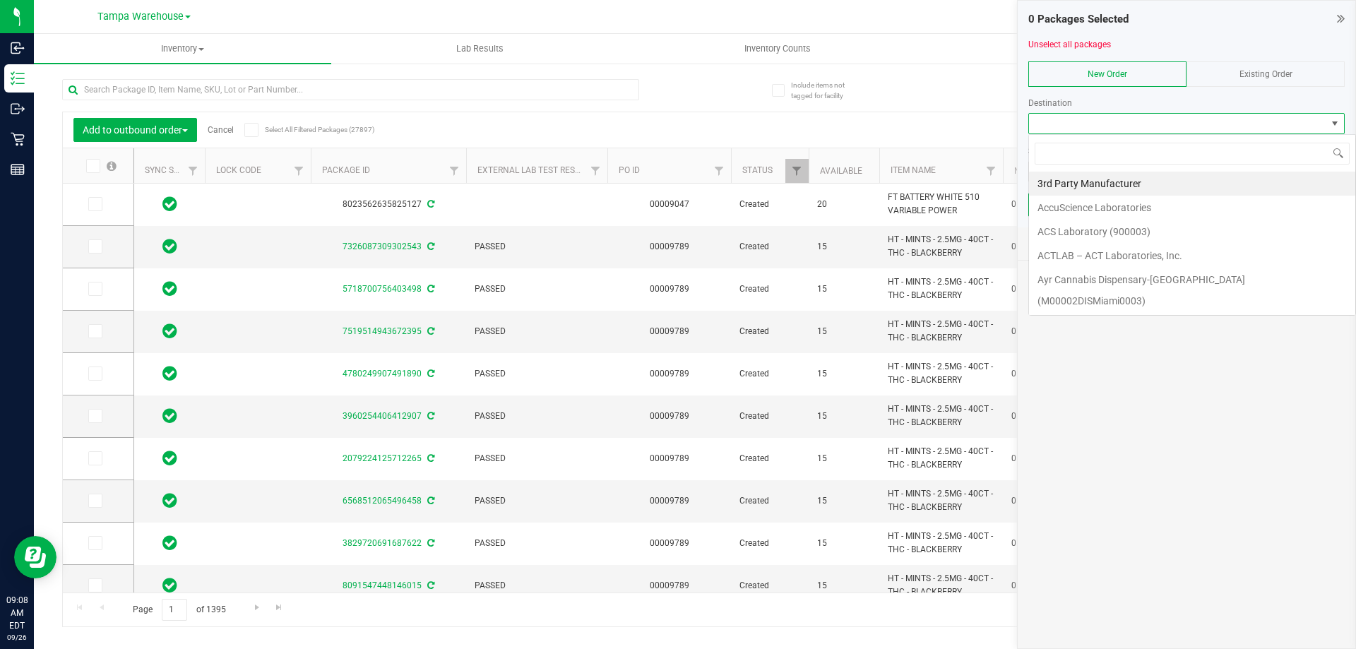
scroll to position [21, 316]
type input "TAL"
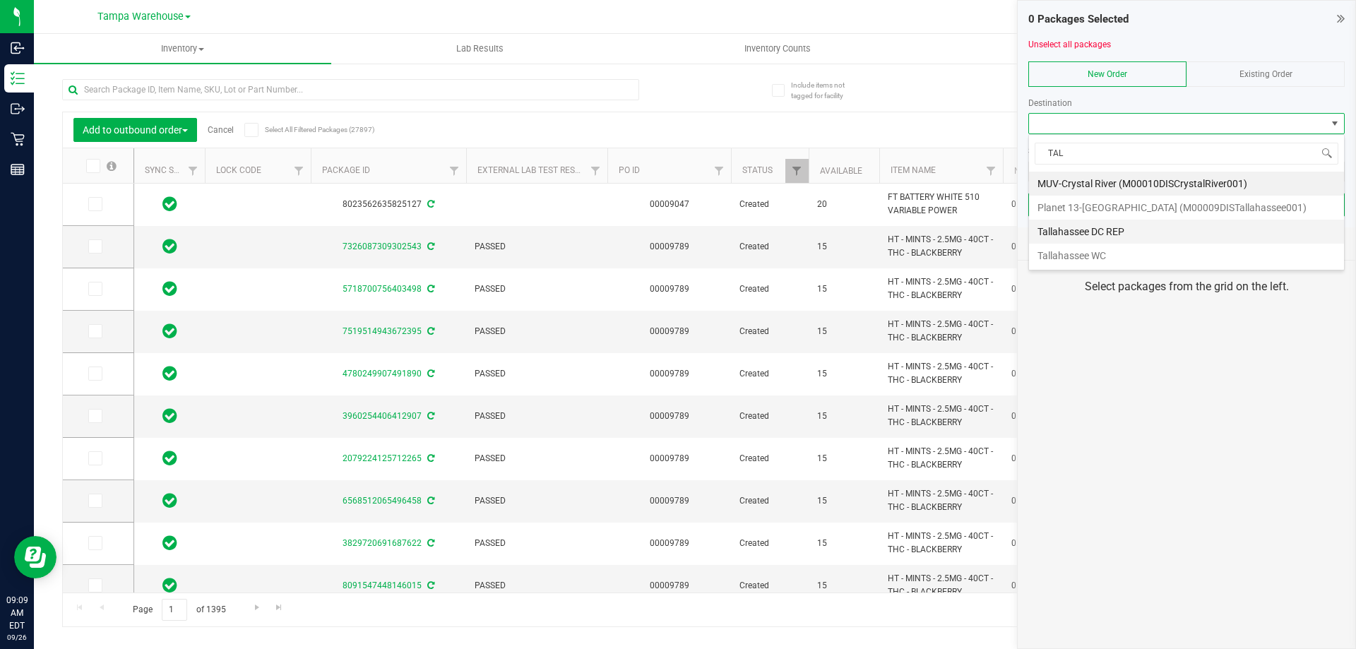
click at [1072, 236] on li "Tallahassee DC REP" at bounding box center [1186, 232] width 315 height 24
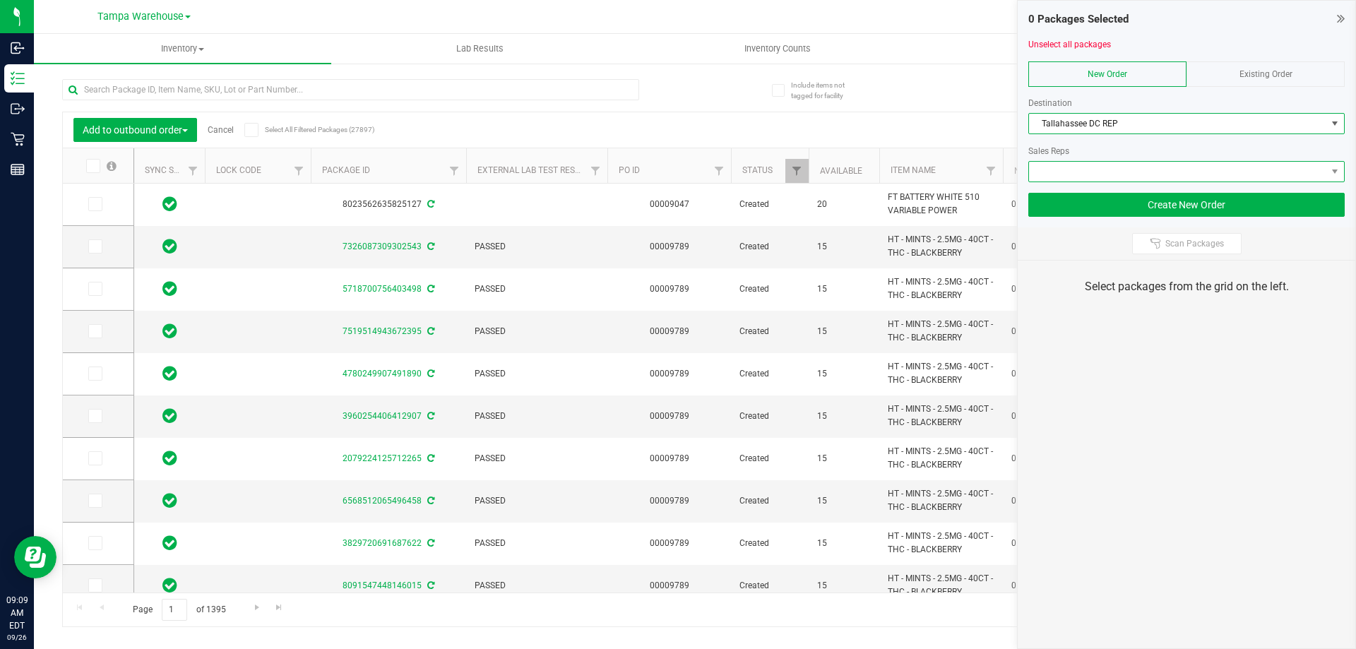
click at [1112, 164] on span at bounding box center [1177, 172] width 297 height 20
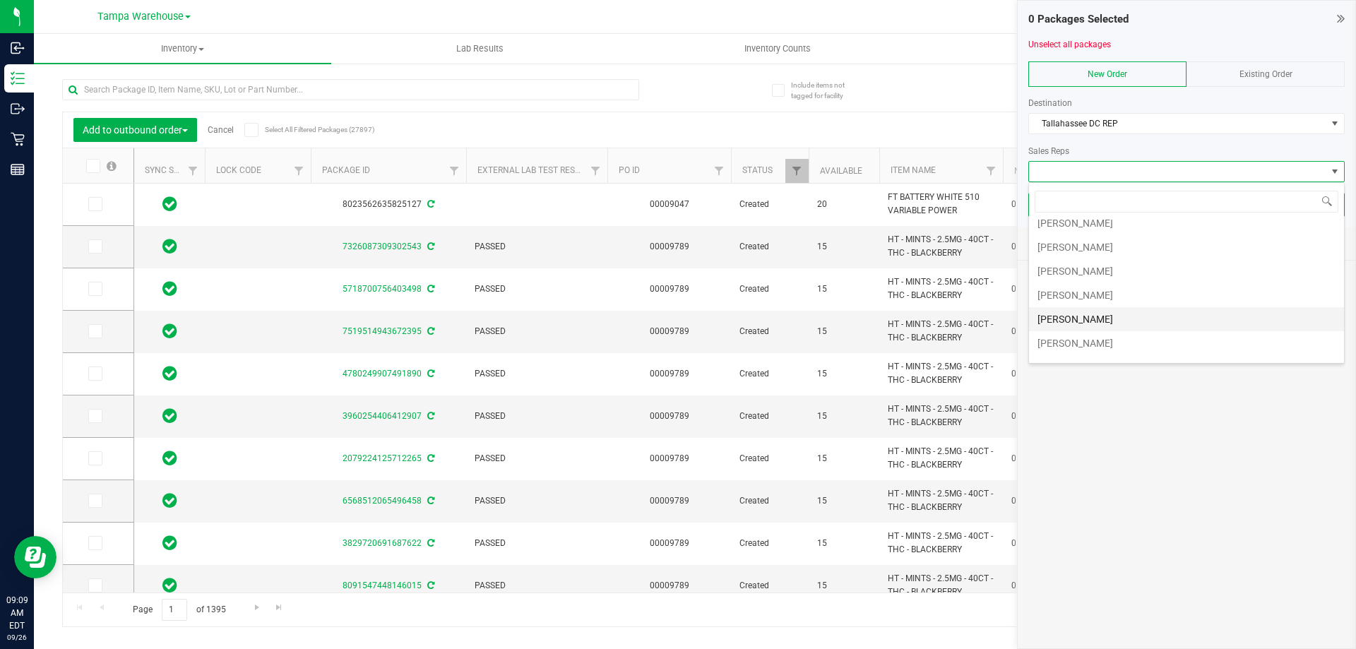
scroll to position [71, 0]
click at [1095, 299] on li "[PERSON_NAME]" at bounding box center [1186, 305] width 315 height 24
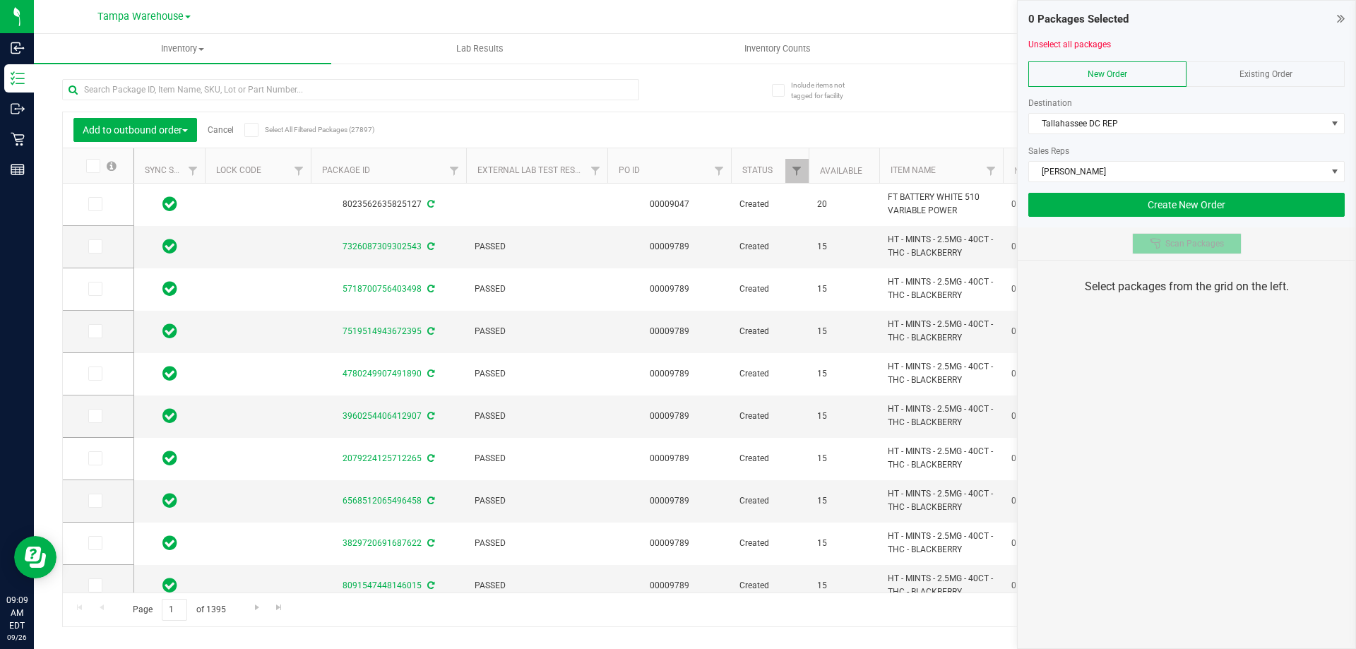
click at [1183, 236] on button "Scan Packages" at bounding box center [1186, 243] width 109 height 21
click at [1156, 371] on div "0 Packages Selected Unselect all packages New Order Existing Order Destination …" at bounding box center [1186, 324] width 339 height 649
click at [1259, 334] on div "0 Packages Selected Unselect all packages New Order Existing Order Destination …" at bounding box center [1186, 324] width 339 height 649
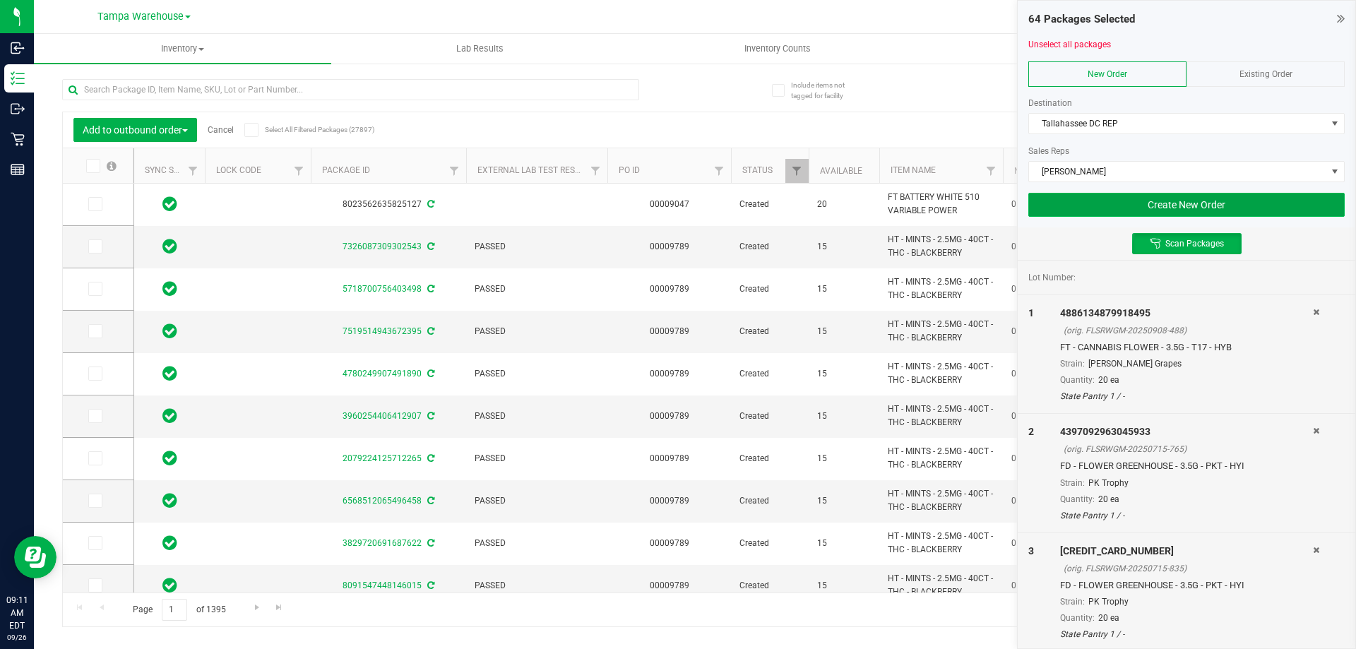
click at [1234, 215] on button "Create New Order" at bounding box center [1186, 205] width 316 height 24
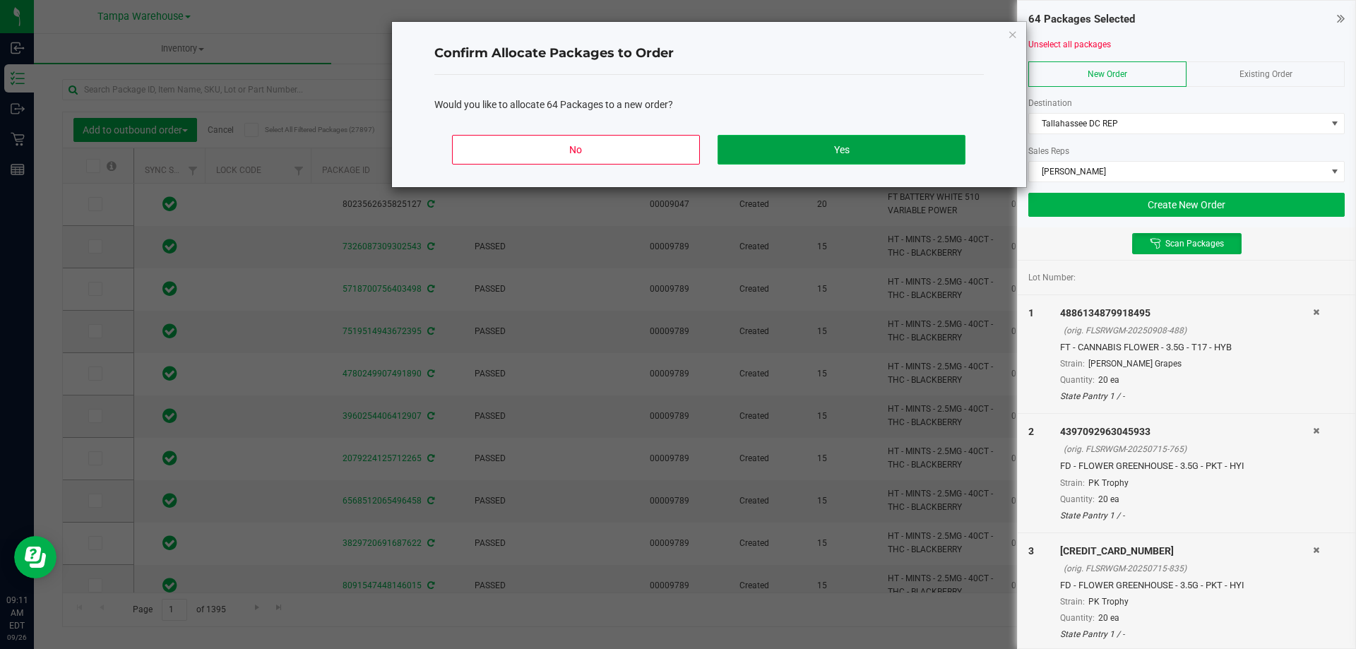
click at [915, 154] on button "Yes" at bounding box center [841, 150] width 247 height 30
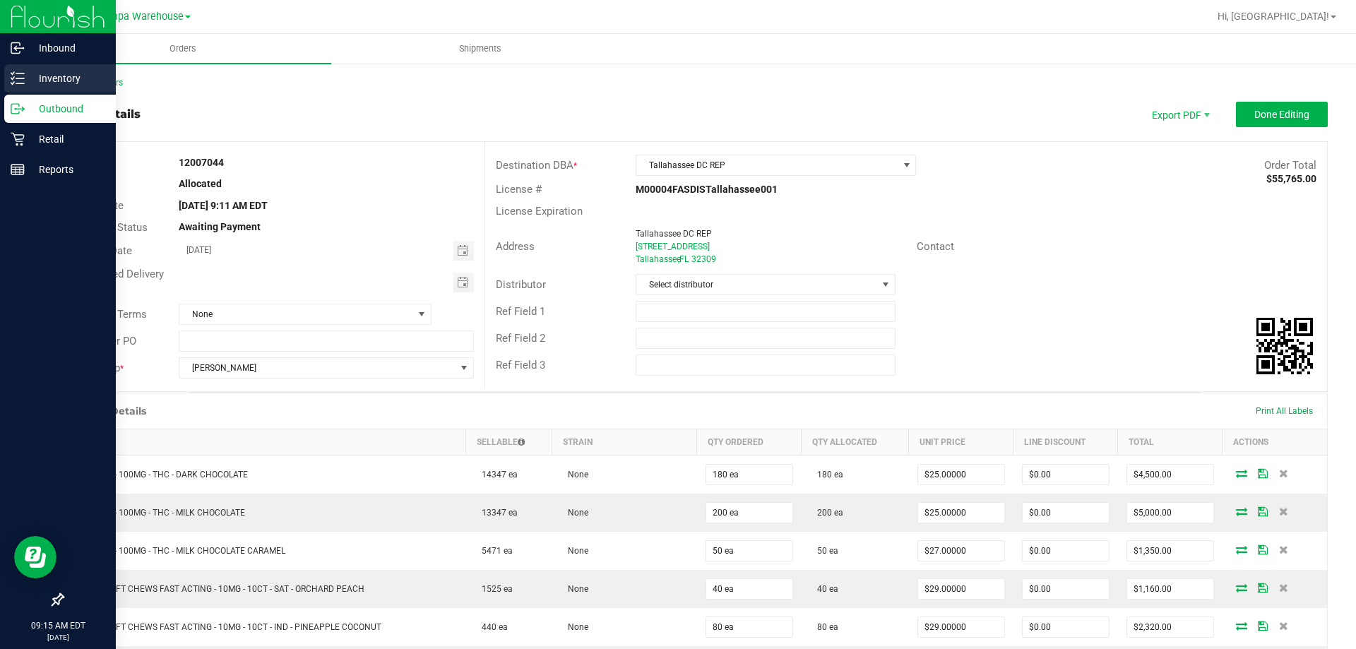
click at [45, 85] on p "Inventory" at bounding box center [67, 78] width 85 height 17
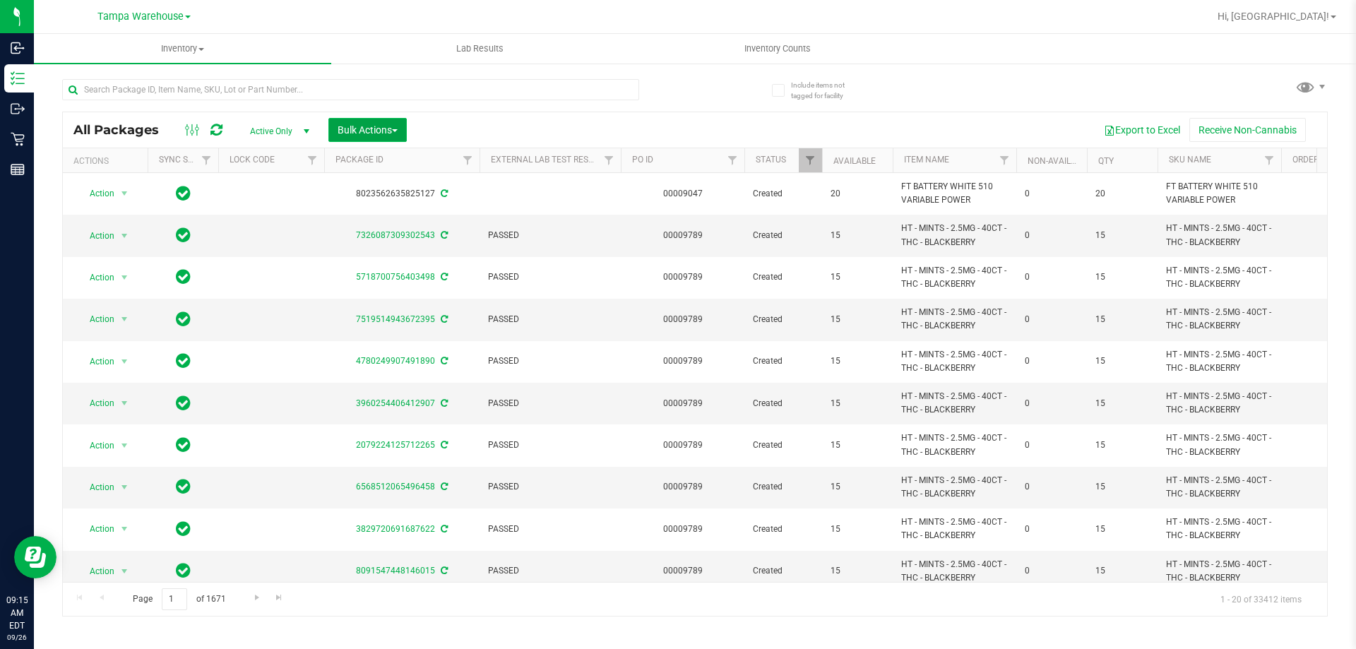
click at [387, 128] on span "Bulk Actions" at bounding box center [368, 129] width 60 height 11
click at [389, 156] on span "Add to outbound order" at bounding box center [385, 161] width 96 height 11
